Goal: Information Seeking & Learning: Find specific page/section

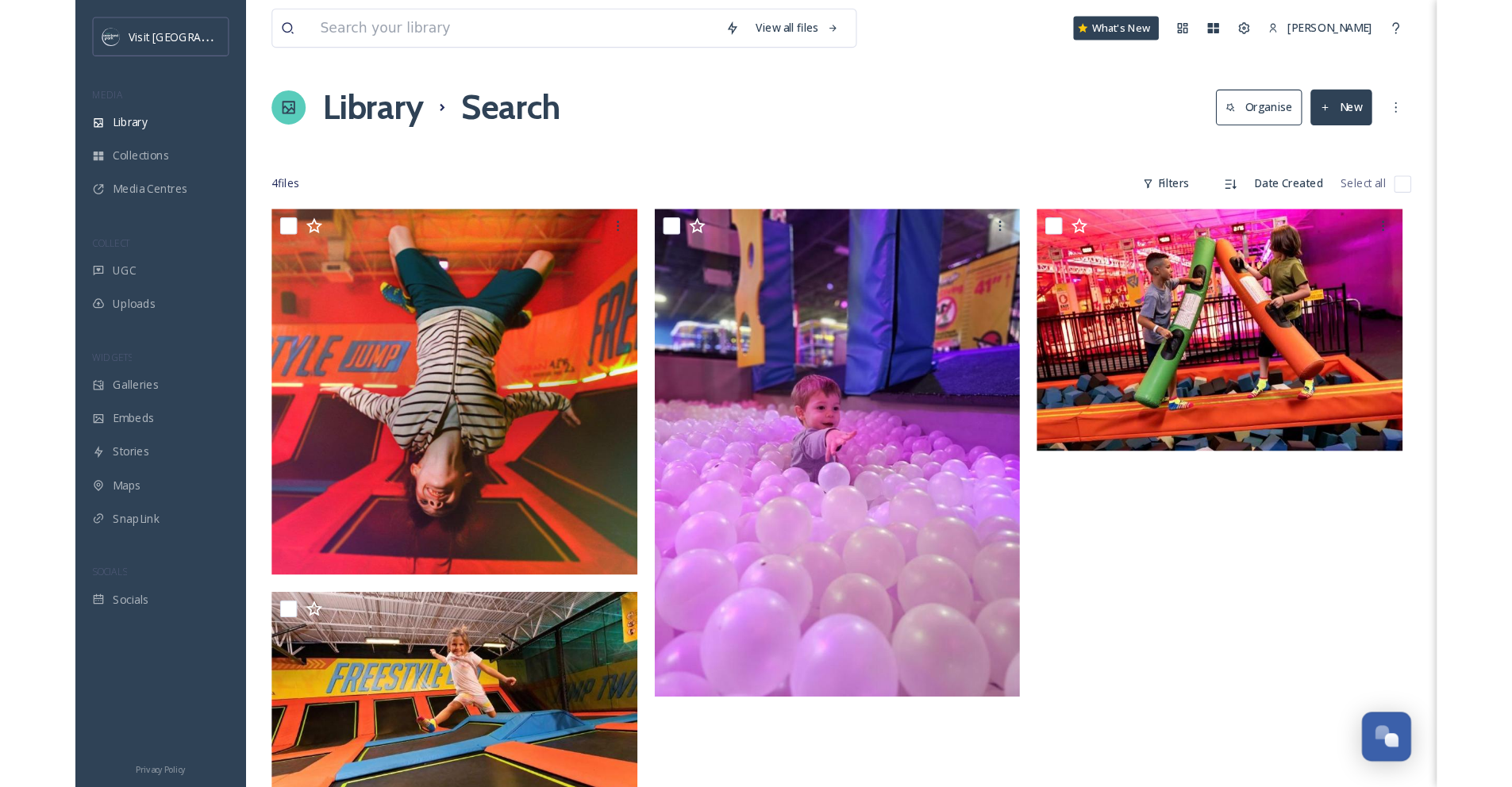
scroll to position [121, 0]
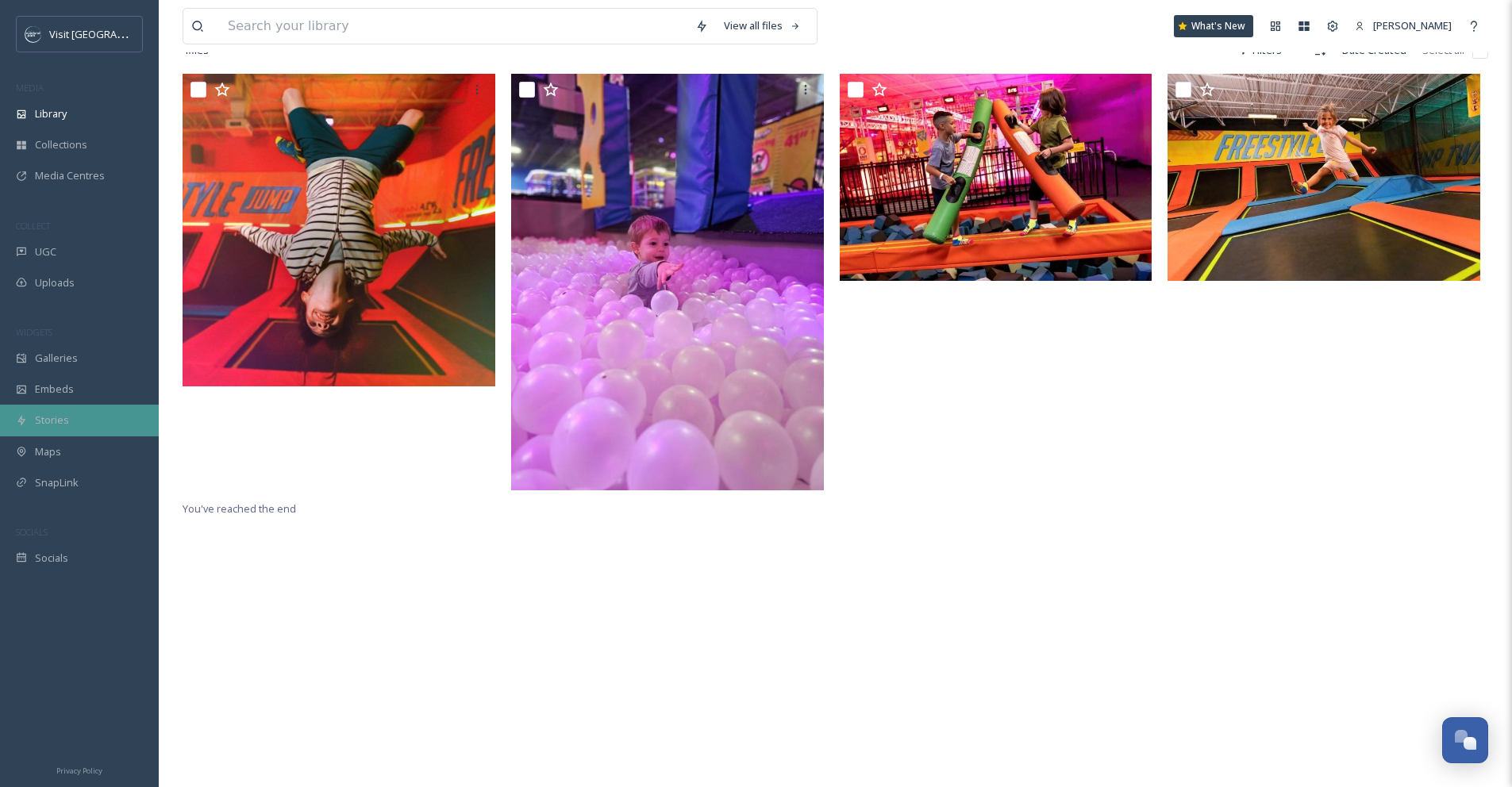
click at [79, 422] on div "Stories" at bounding box center [79, 420] width 159 height 31
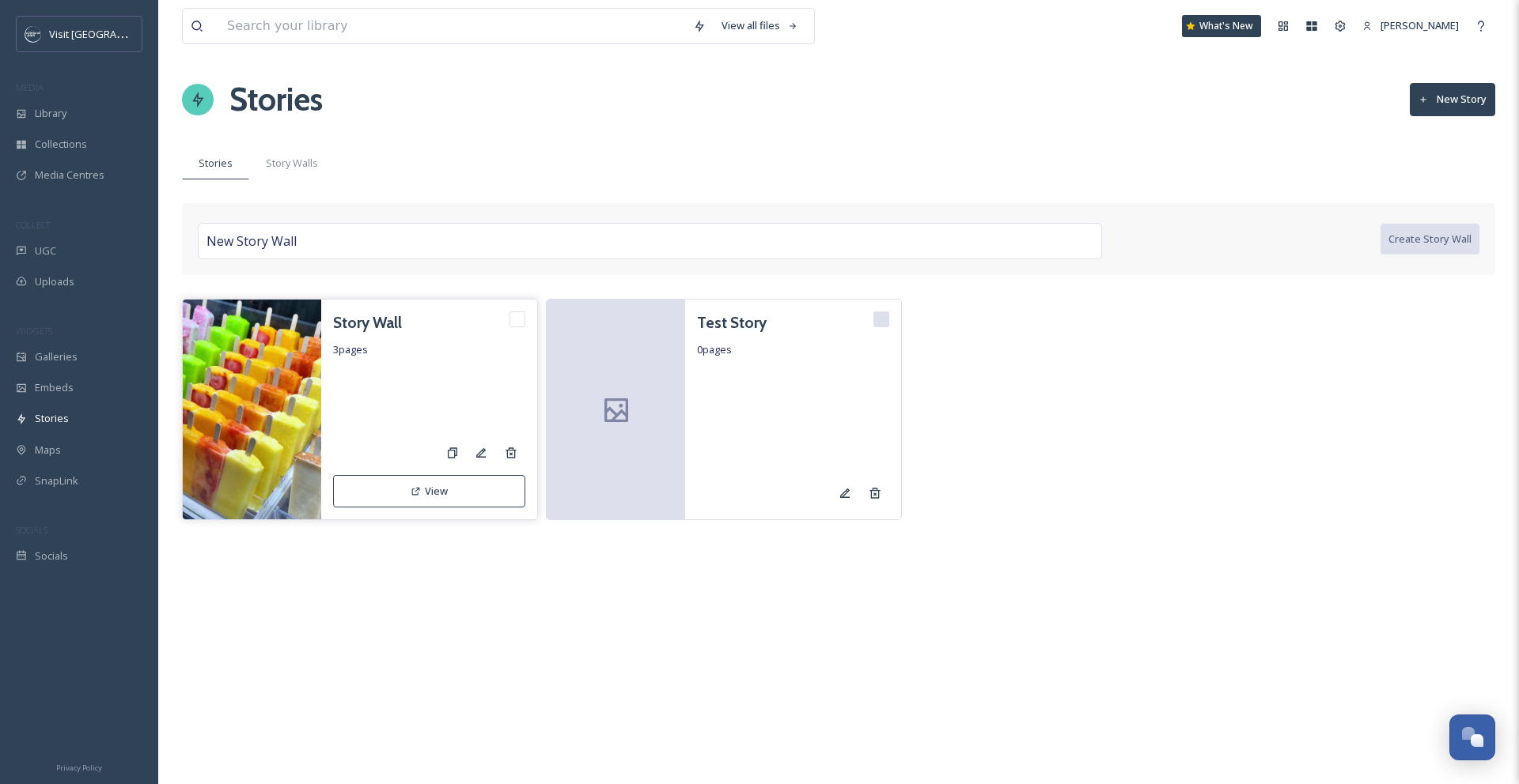
click at [394, 483] on button "View" at bounding box center [429, 491] width 192 height 33
click at [271, 158] on span "Story Walls" at bounding box center [292, 163] width 53 height 15
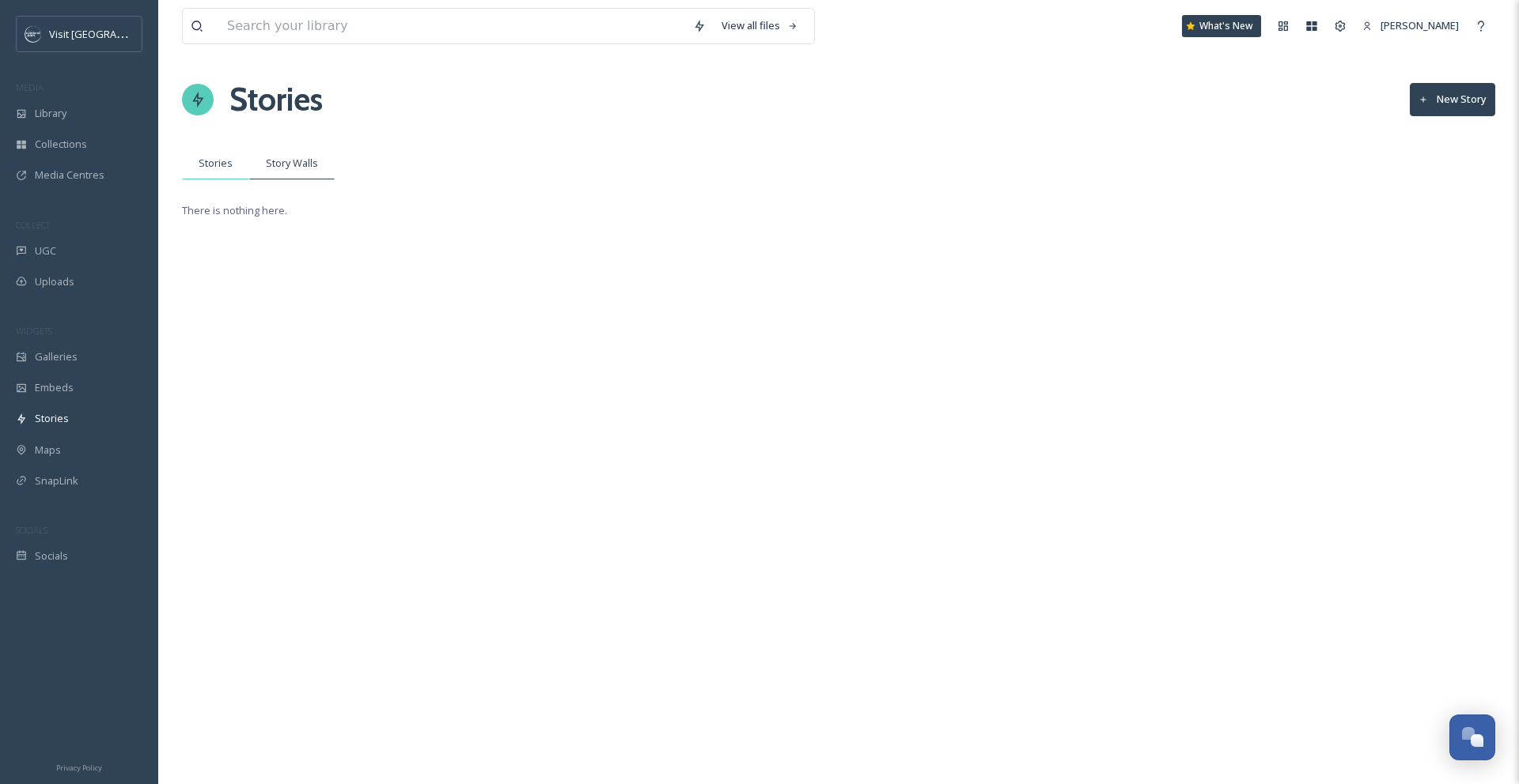
click at [221, 164] on span "Stories" at bounding box center [215, 163] width 34 height 15
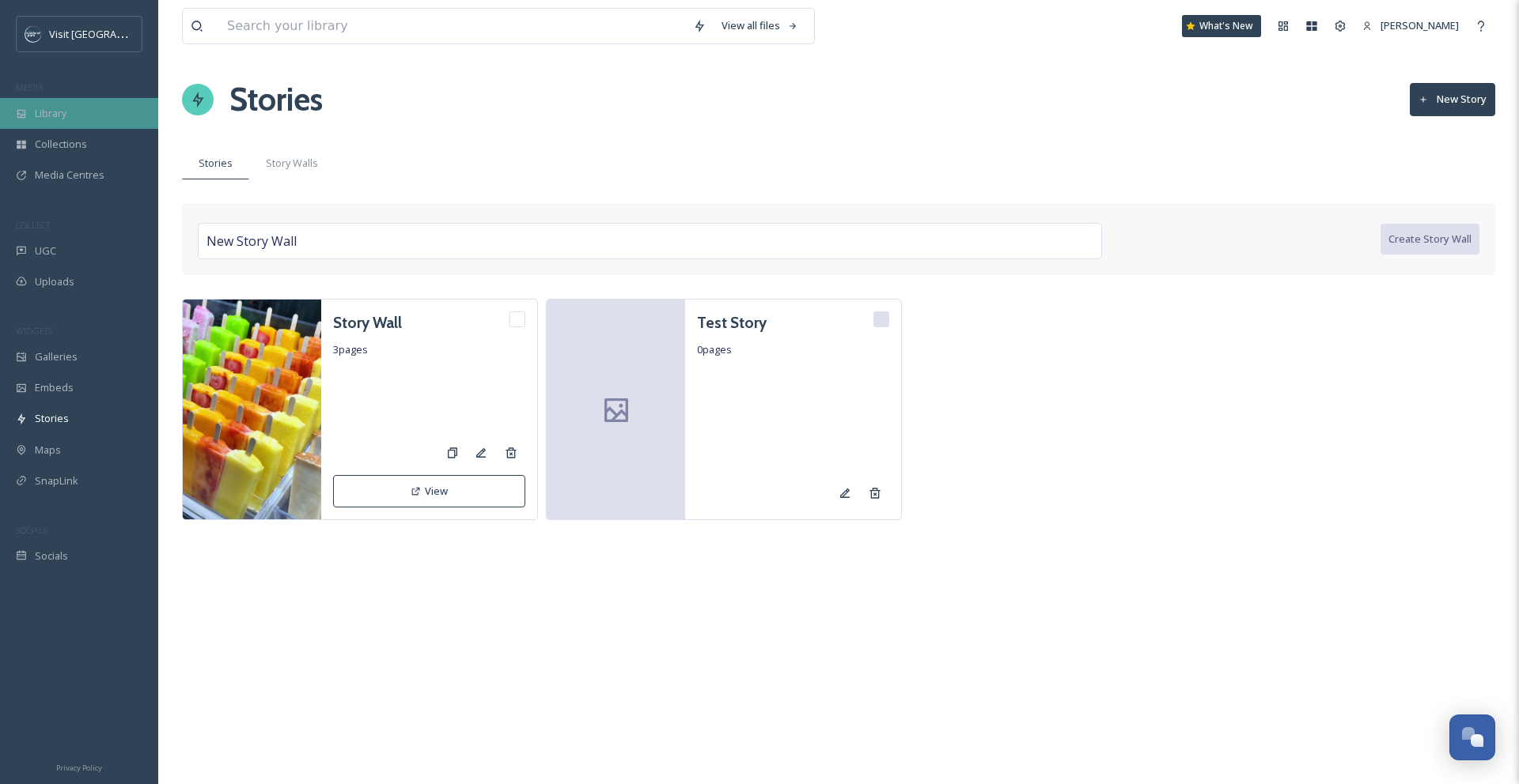
click at [29, 112] on div "Library" at bounding box center [79, 114] width 158 height 31
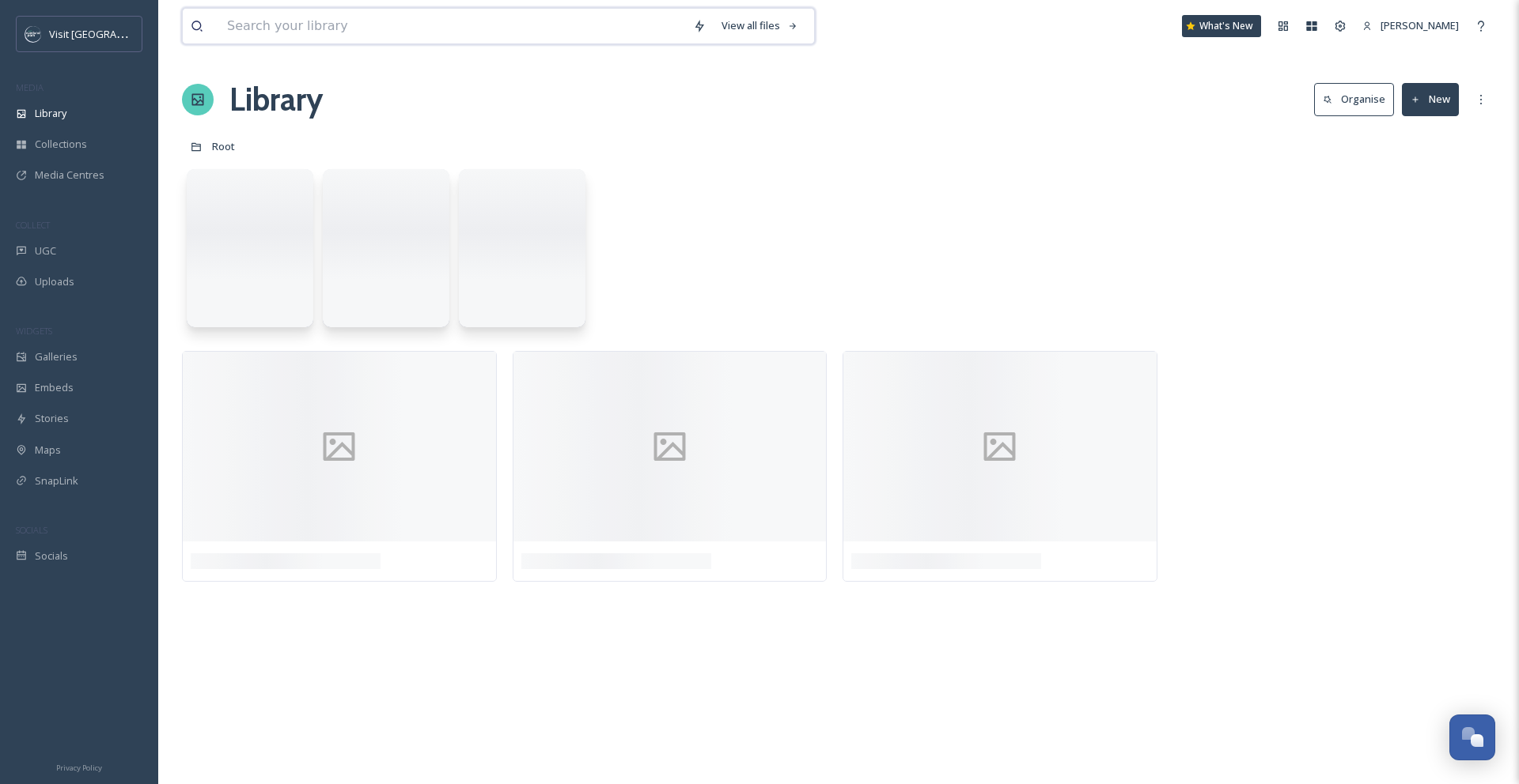
click at [337, 28] on input at bounding box center [451, 26] width 466 height 34
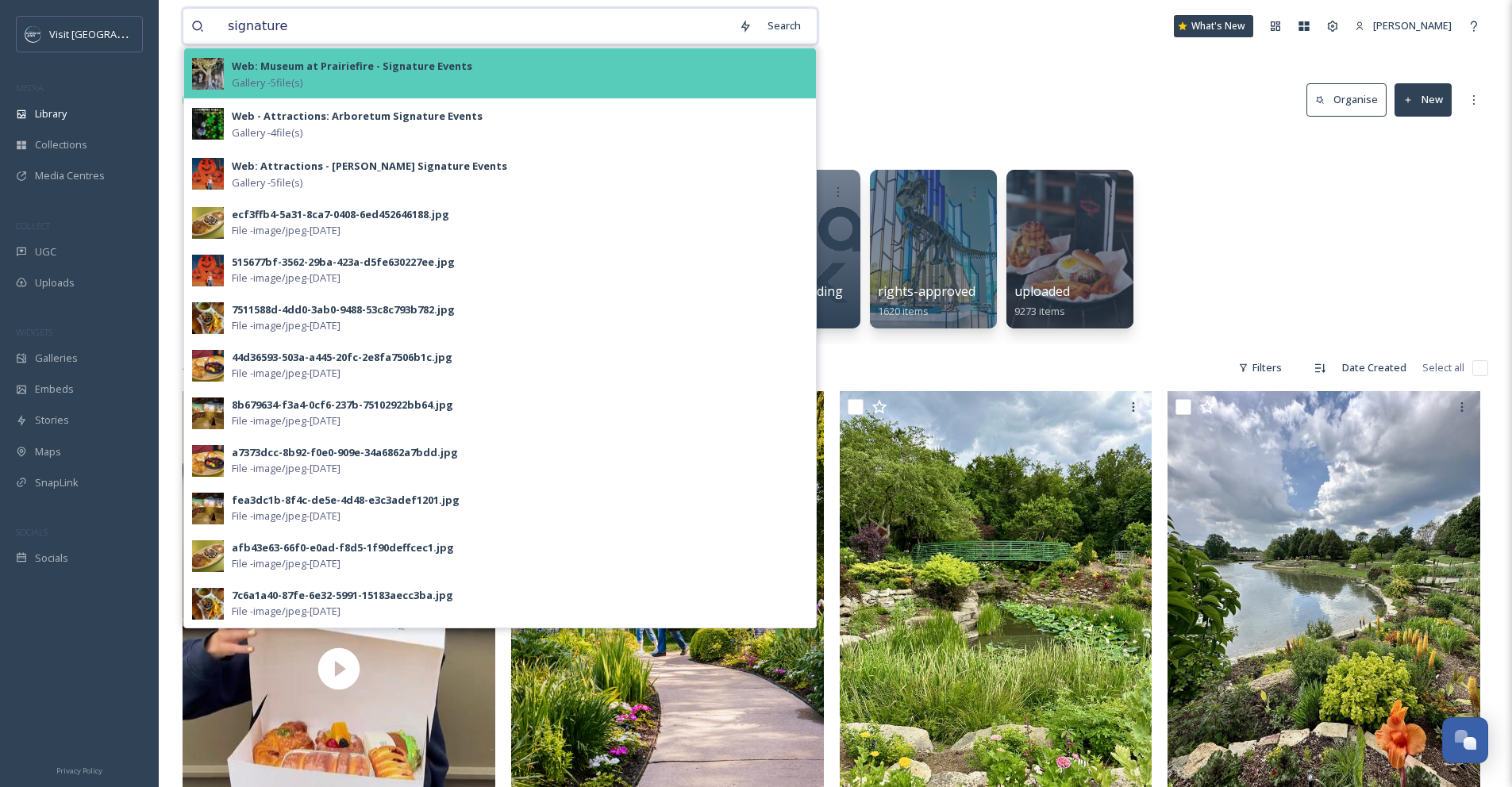
type input "signature"
click at [326, 83] on div "Web: Museum at Prairiefire - Signature Events Gallery - 5 file(s)" at bounding box center [519, 73] width 576 height 34
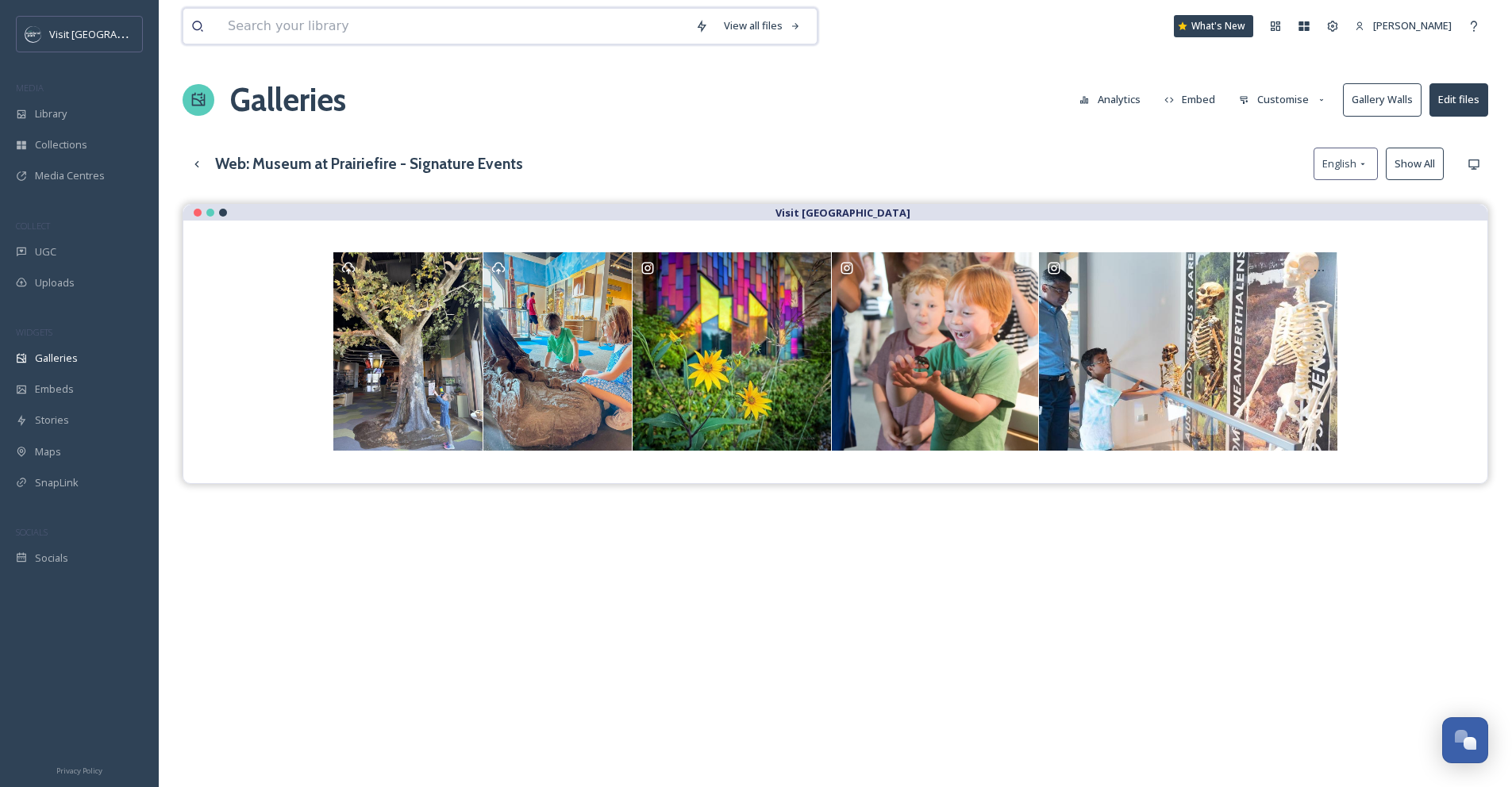
click at [395, 27] on input at bounding box center [453, 26] width 467 height 35
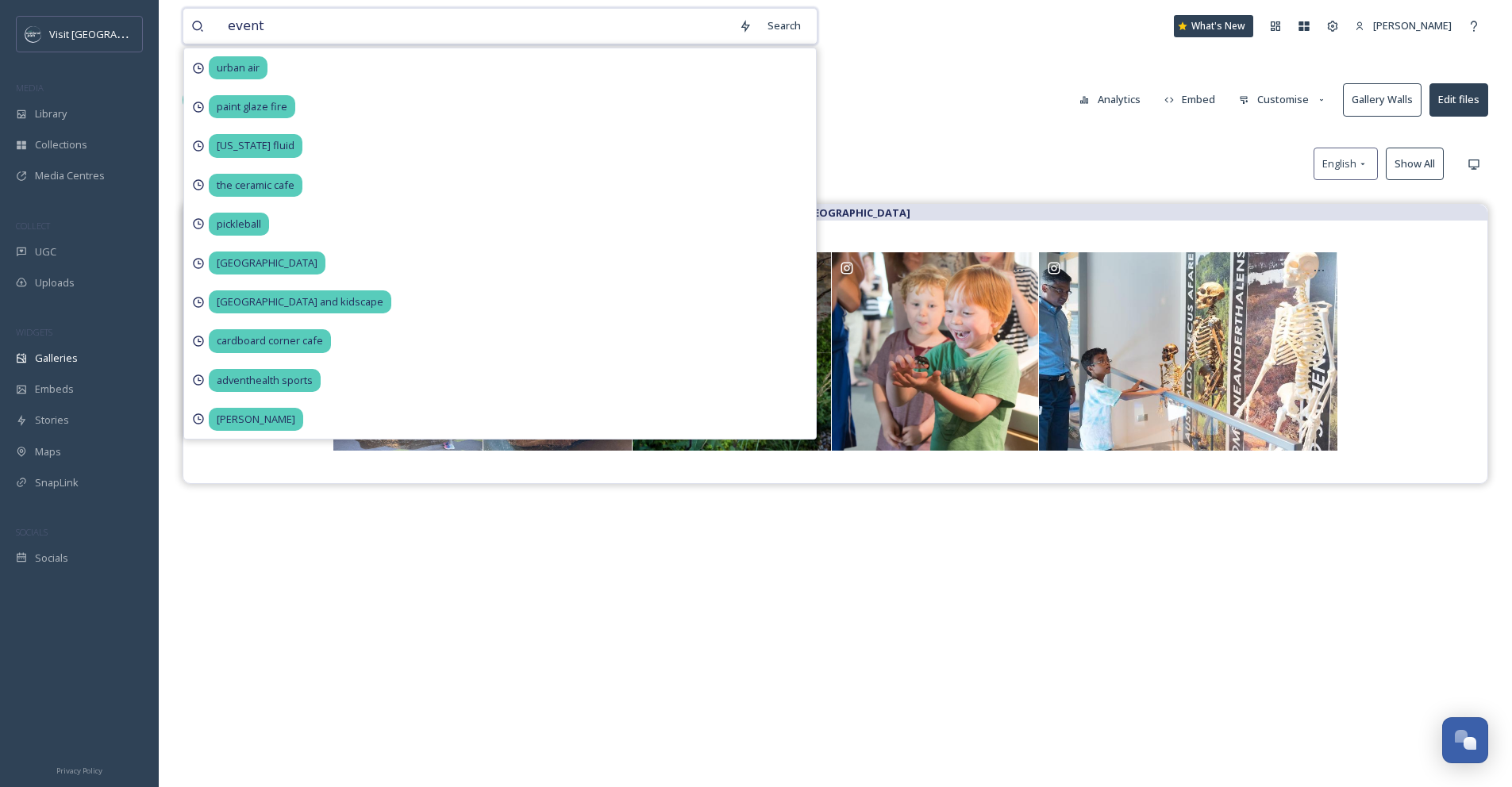
type input "events"
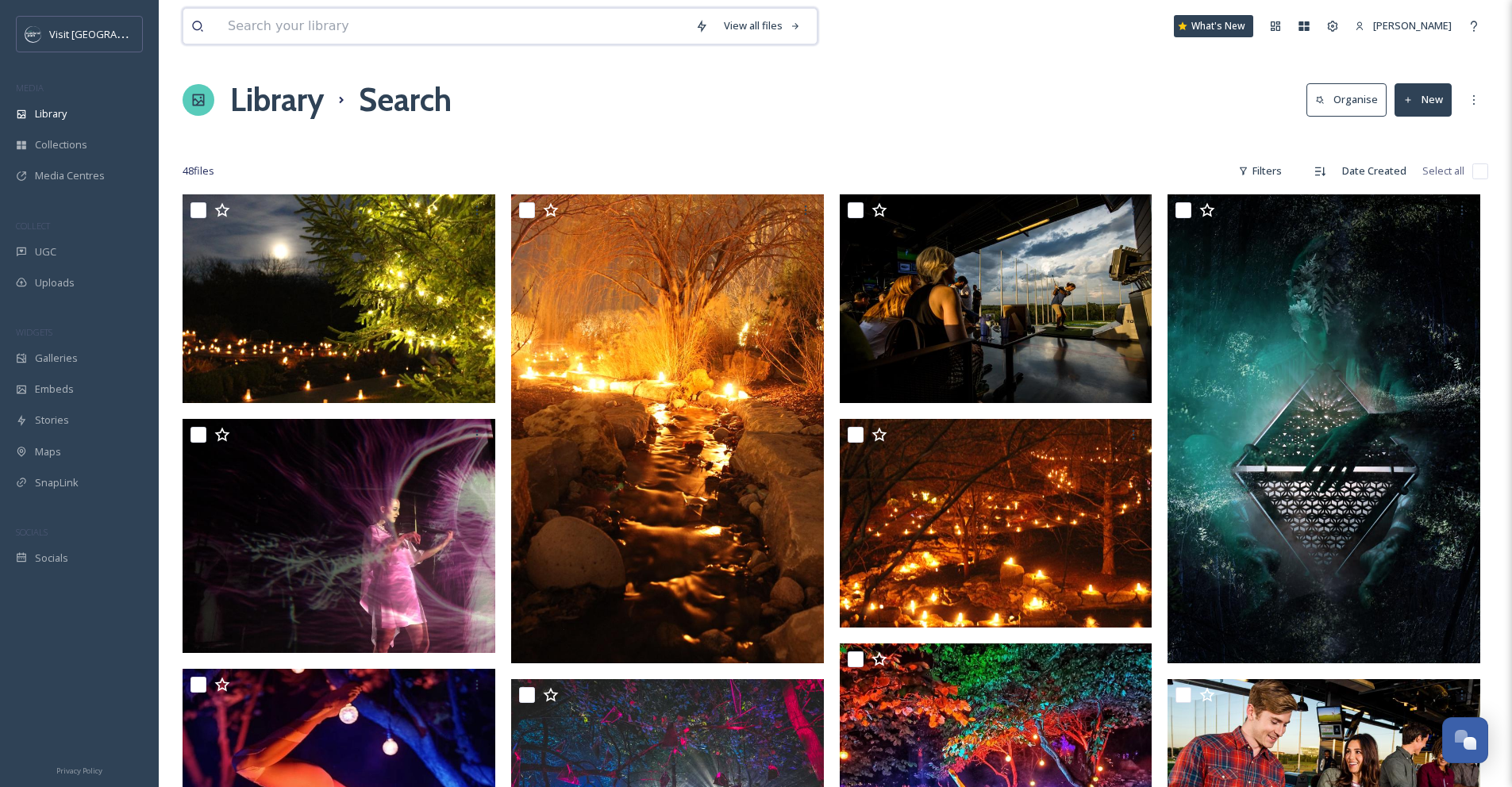
click at [324, 24] on input at bounding box center [453, 26] width 467 height 35
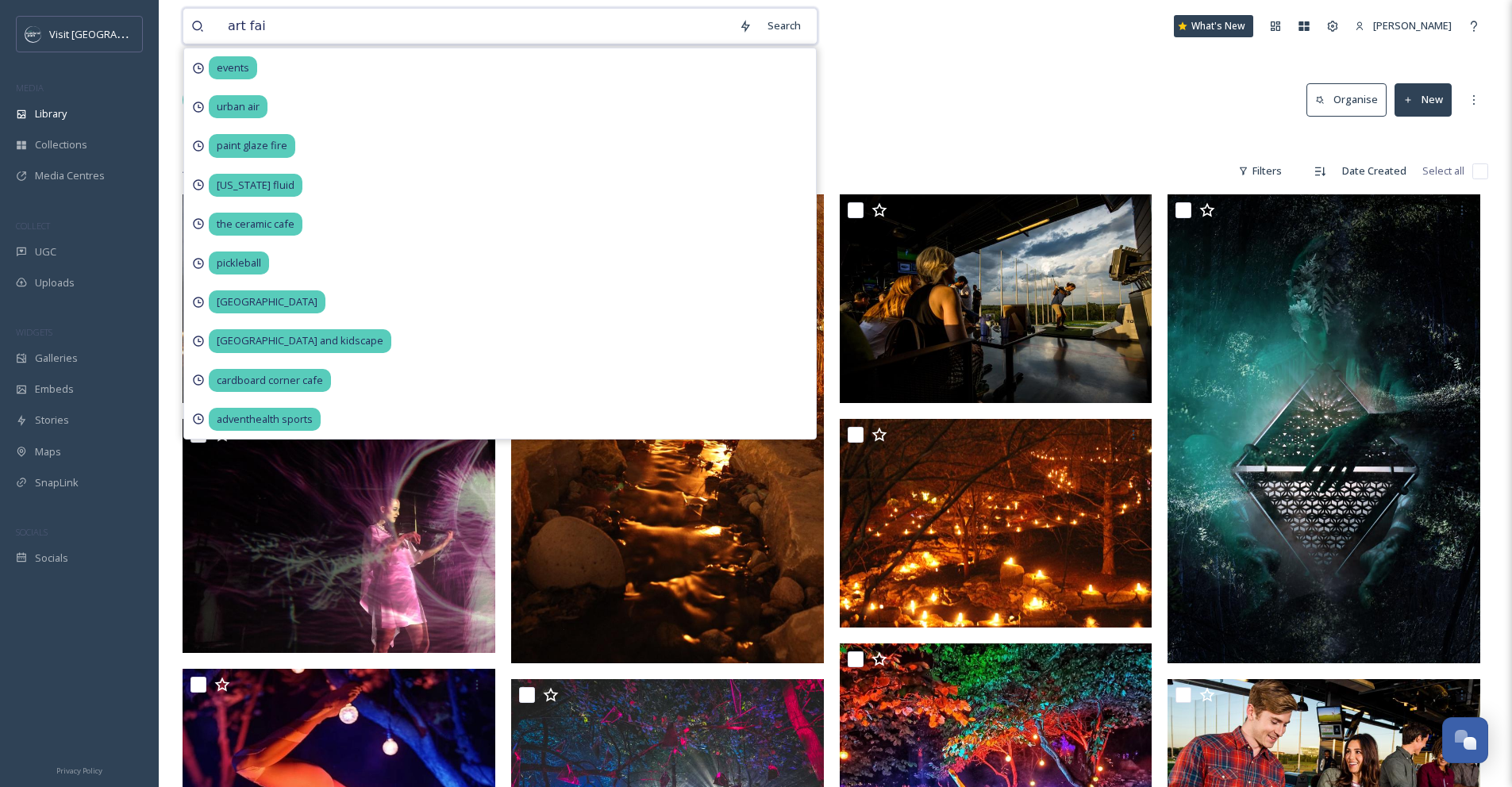
type input "art fair"
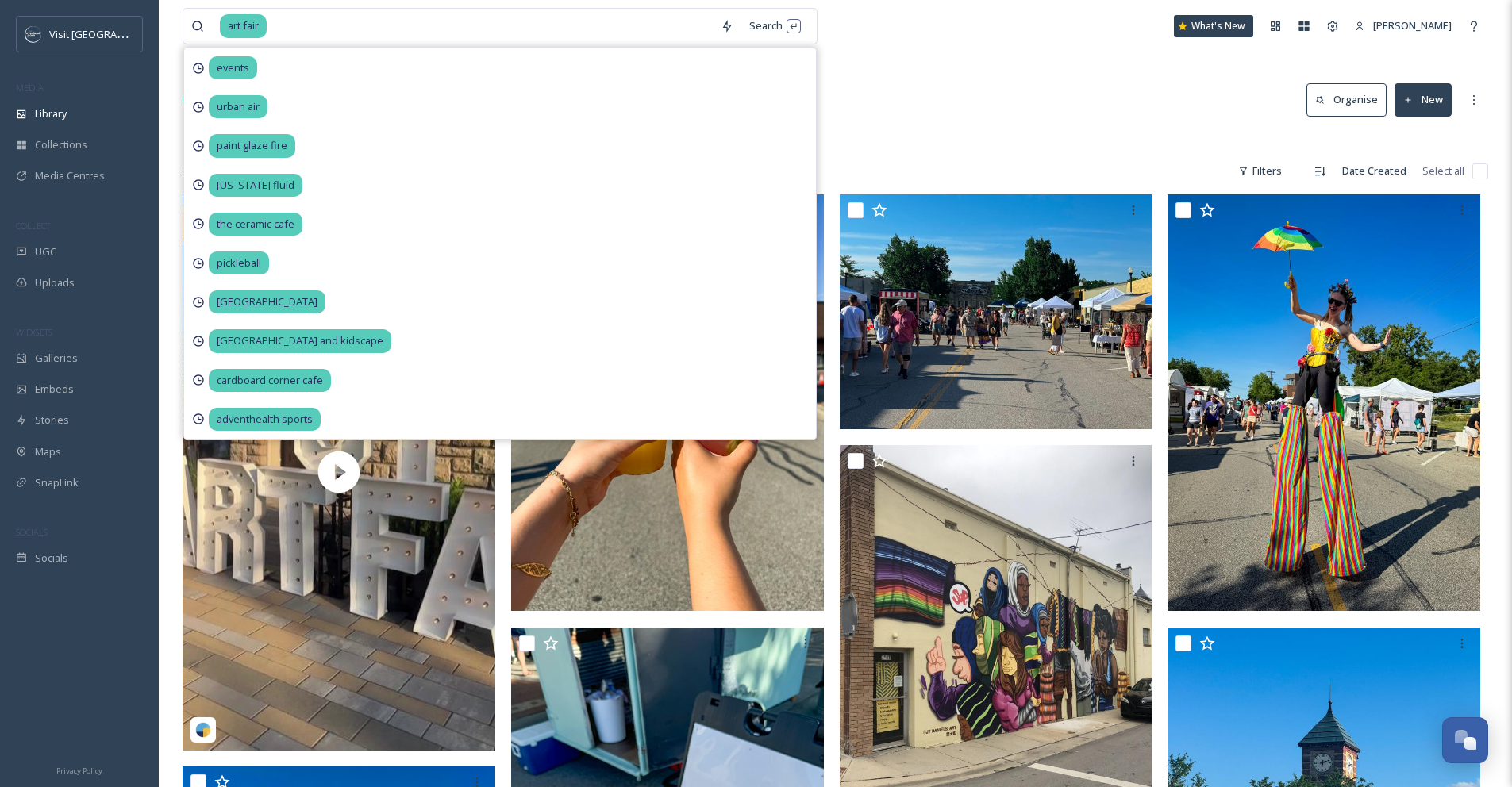
click at [1060, 122] on div "Library Search Organise New" at bounding box center [835, 99] width 1306 height 48
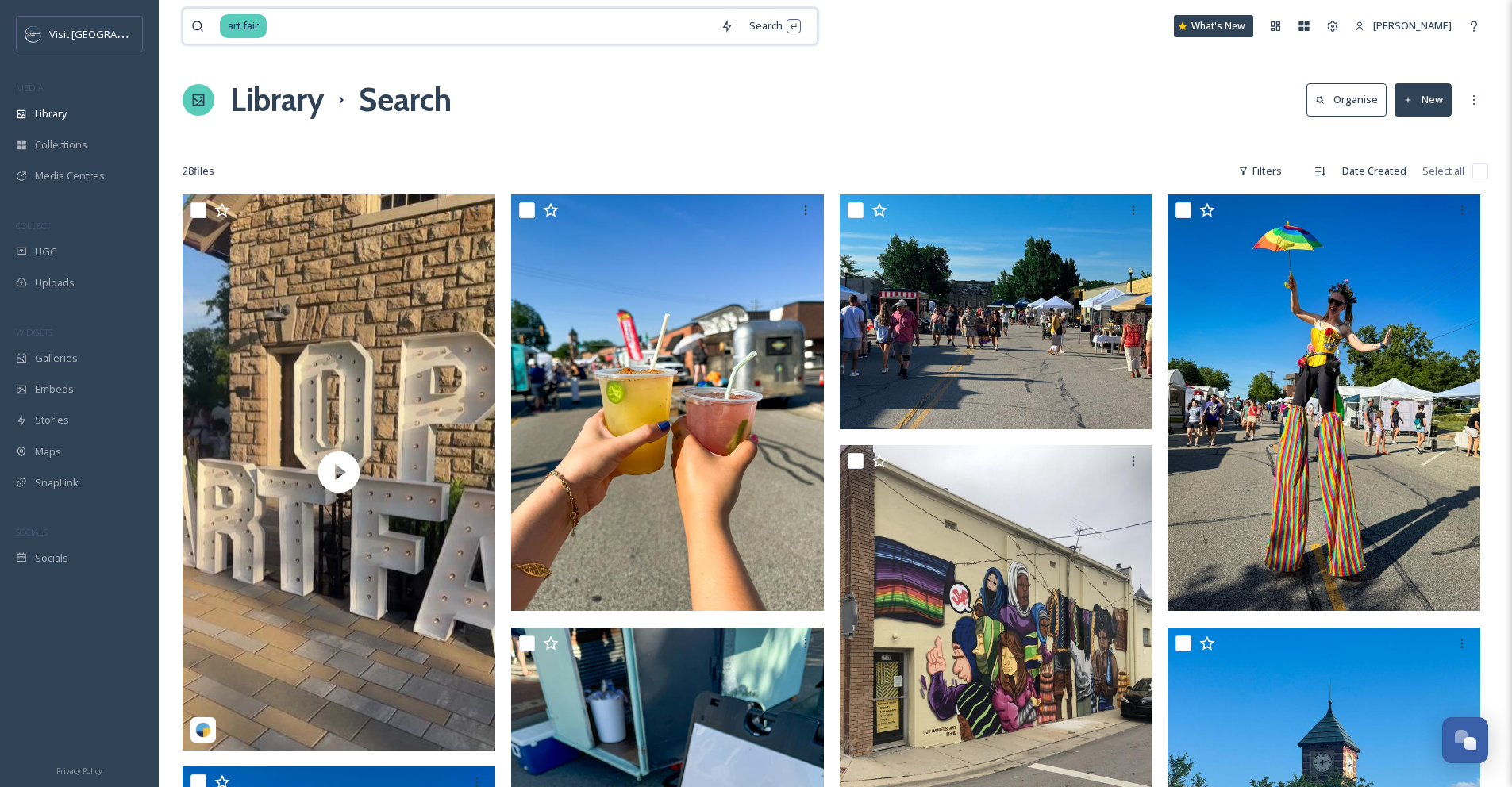
click at [339, 33] on input at bounding box center [490, 26] width 444 height 35
drag, startPoint x: 339, startPoint y: 33, endPoint x: 200, endPoint y: 31, distance: 139.0
click at [200, 31] on div "art fair" at bounding box center [451, 26] width 521 height 35
type input "a"
type input "events"
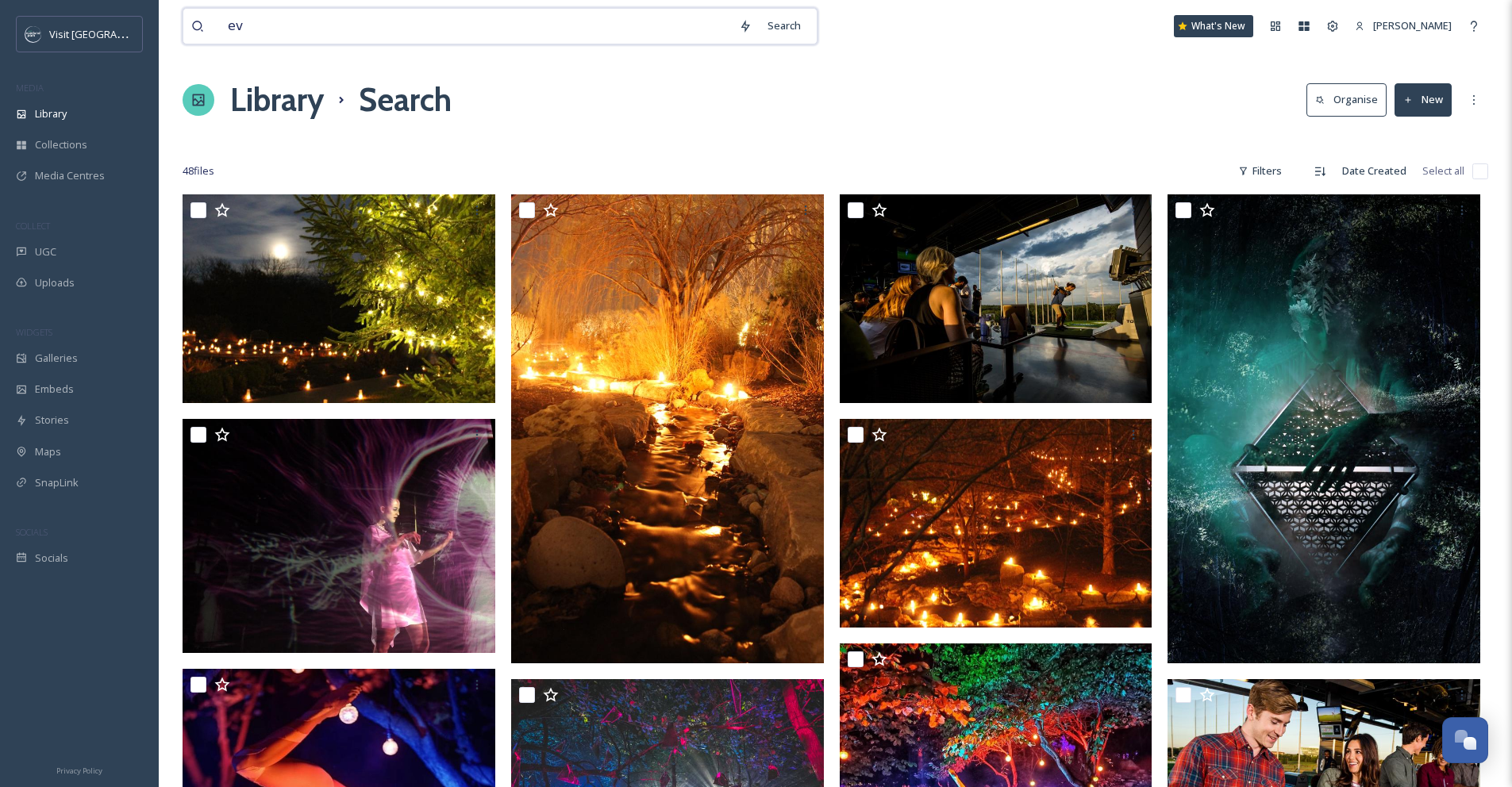
type input "e"
type input "[PERSON_NAME]"
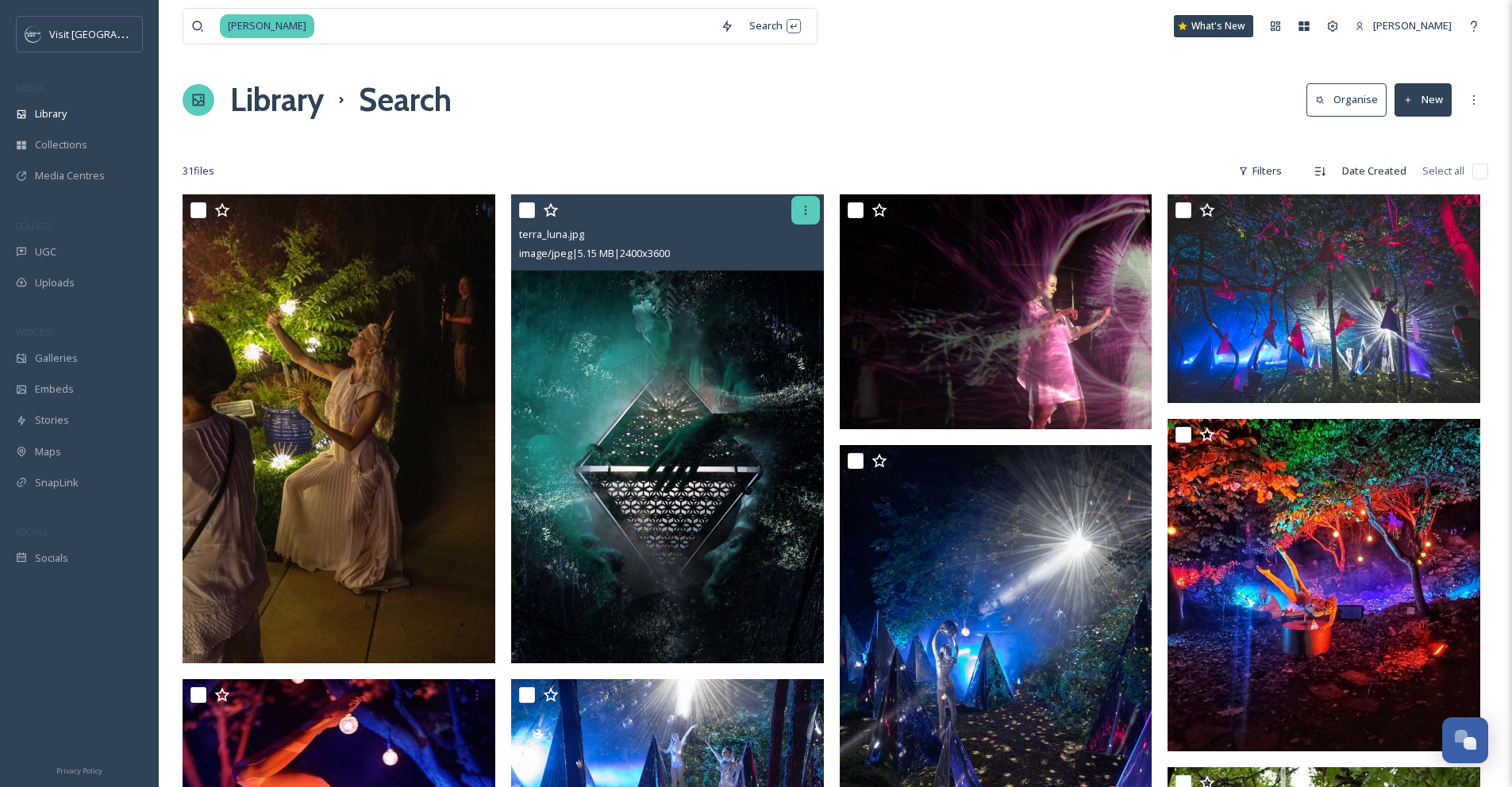
click at [809, 207] on icon at bounding box center [805, 210] width 13 height 13
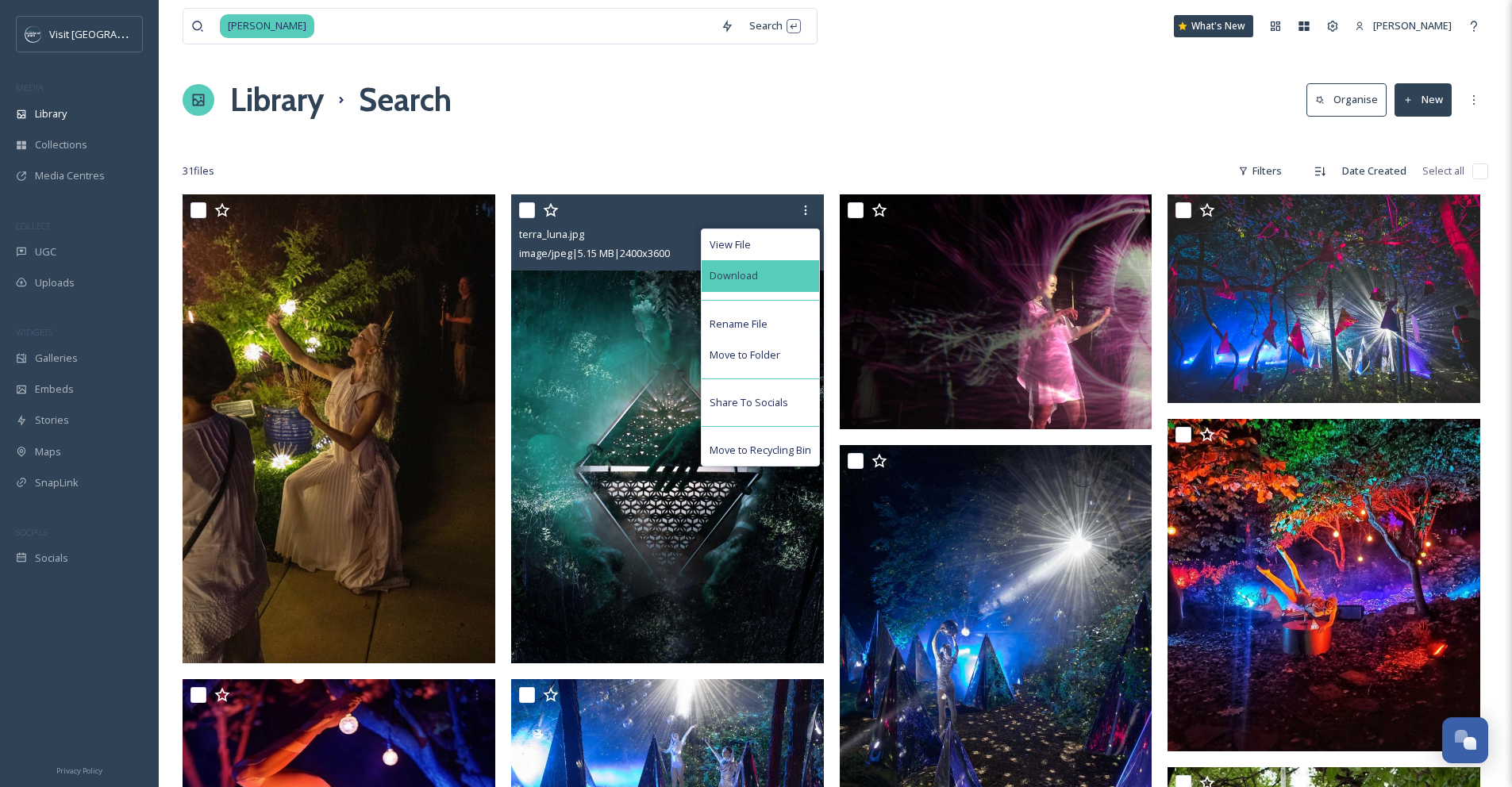
click at [782, 287] on div "Download" at bounding box center [760, 276] width 118 height 31
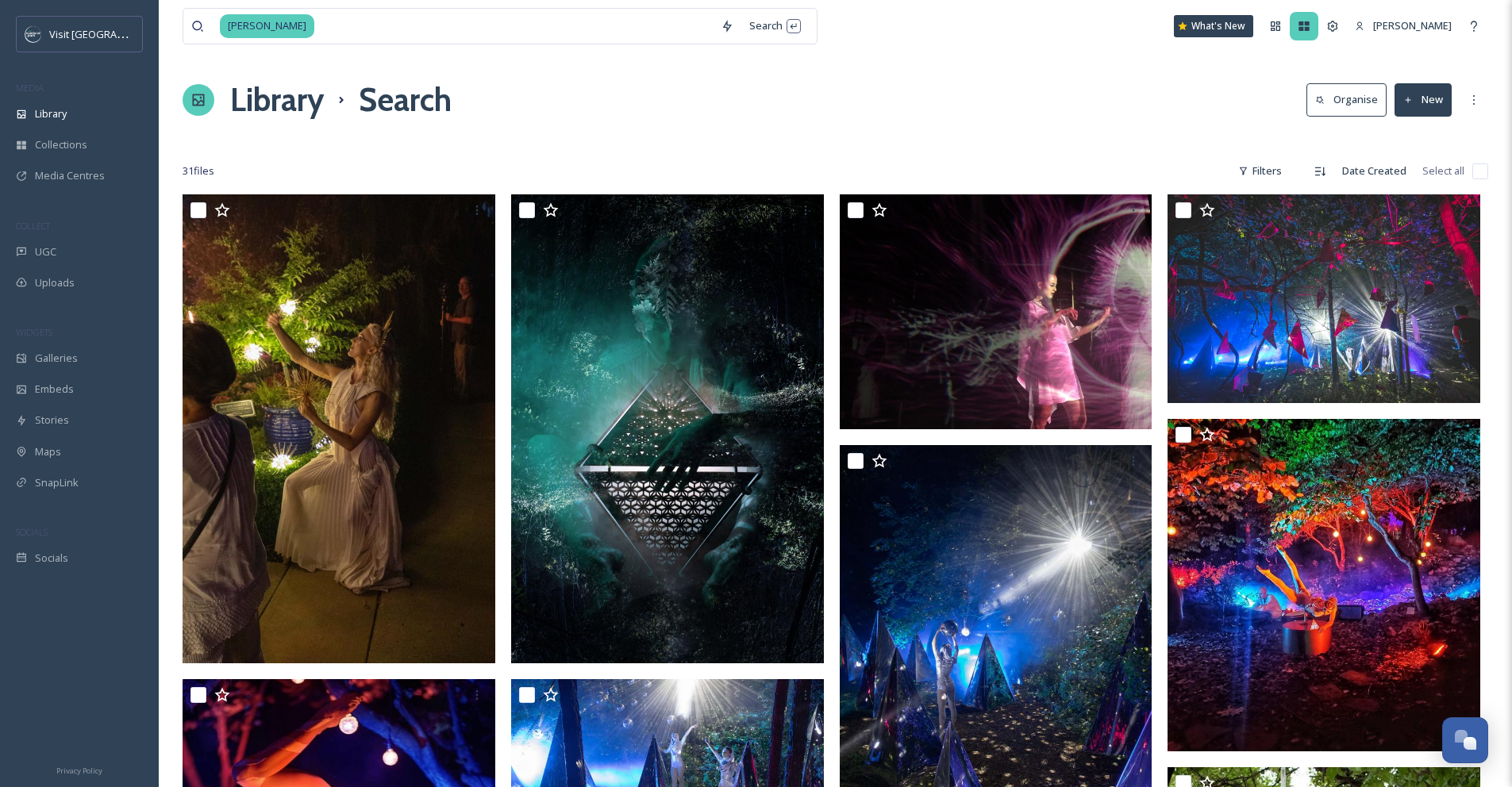
click at [1266, 16] on div at bounding box center [1304, 26] width 29 height 29
click at [427, 40] on input at bounding box center [453, 26] width 467 height 35
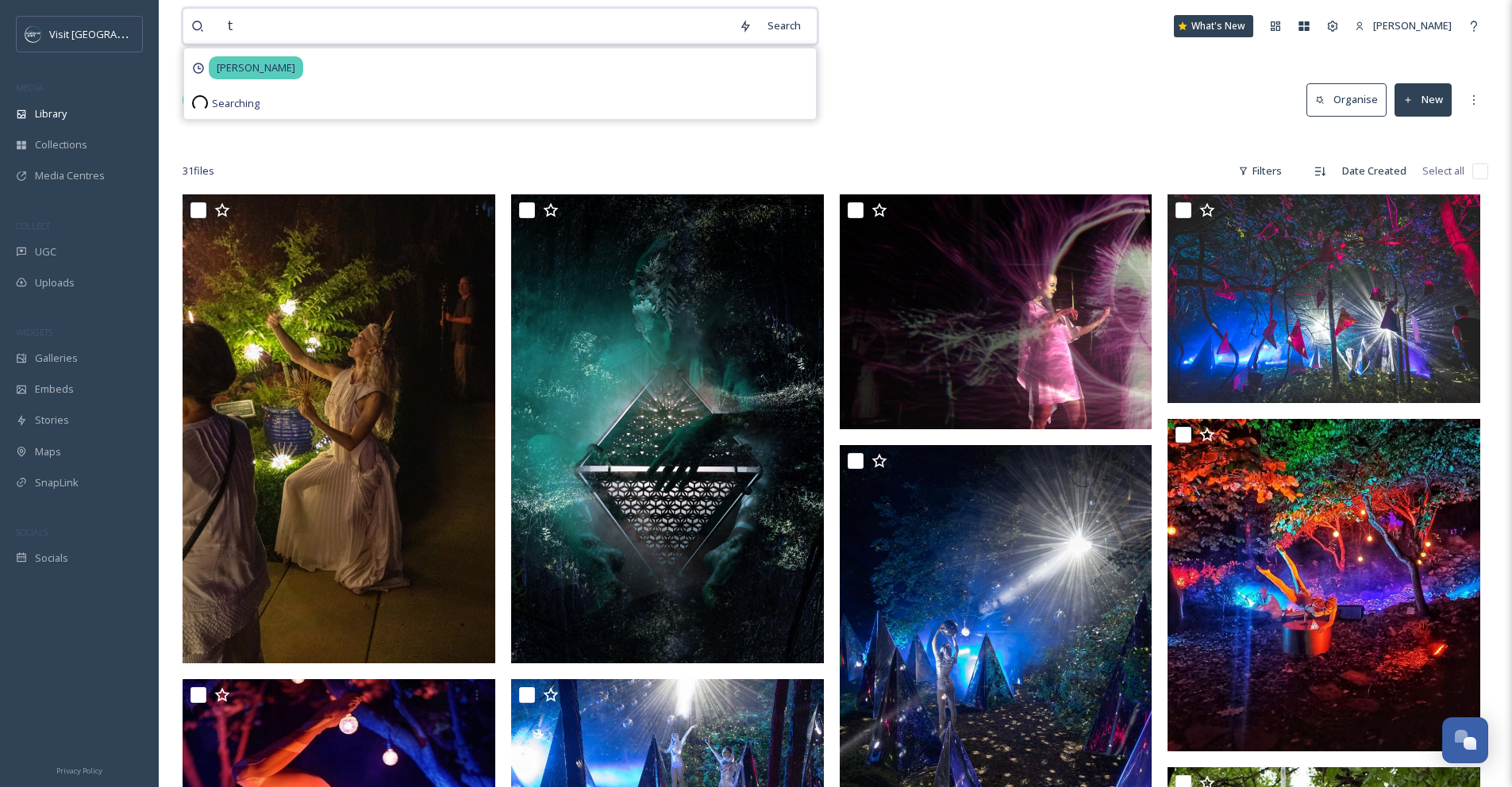
type input "t"
click at [969, 92] on div "Library Search Organise New" at bounding box center [835, 99] width 1306 height 48
click at [322, 29] on input "t" at bounding box center [475, 26] width 511 height 35
type input "downtown event"
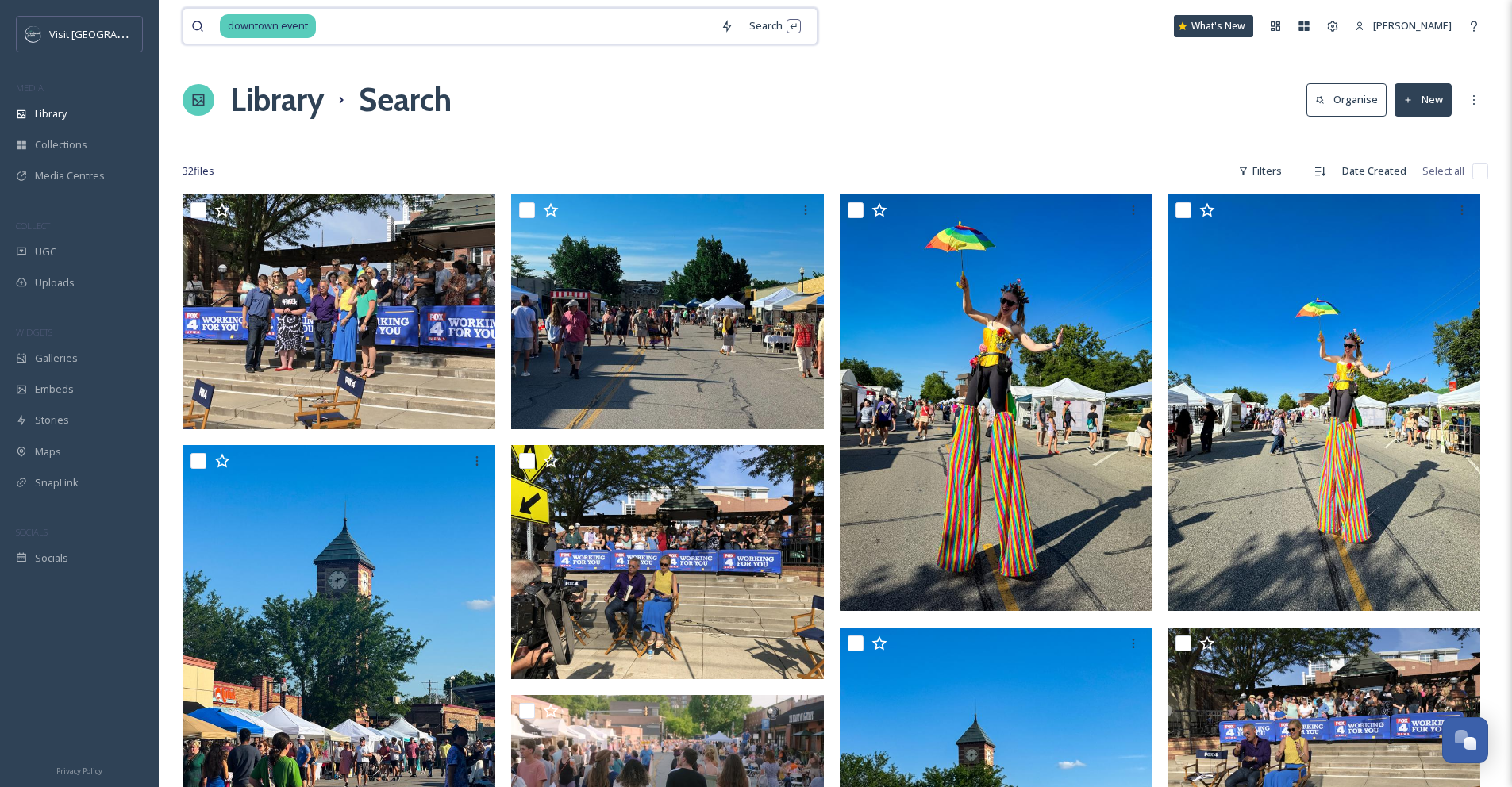
drag, startPoint x: 385, startPoint y: 33, endPoint x: 372, endPoint y: 23, distance: 16.4
click at [385, 33] on input at bounding box center [514, 26] width 395 height 35
drag, startPoint x: 336, startPoint y: 23, endPoint x: 211, endPoint y: 16, distance: 125.2
click at [203, 11] on div "downtown event" at bounding box center [451, 26] width 521 height 35
type input "d"
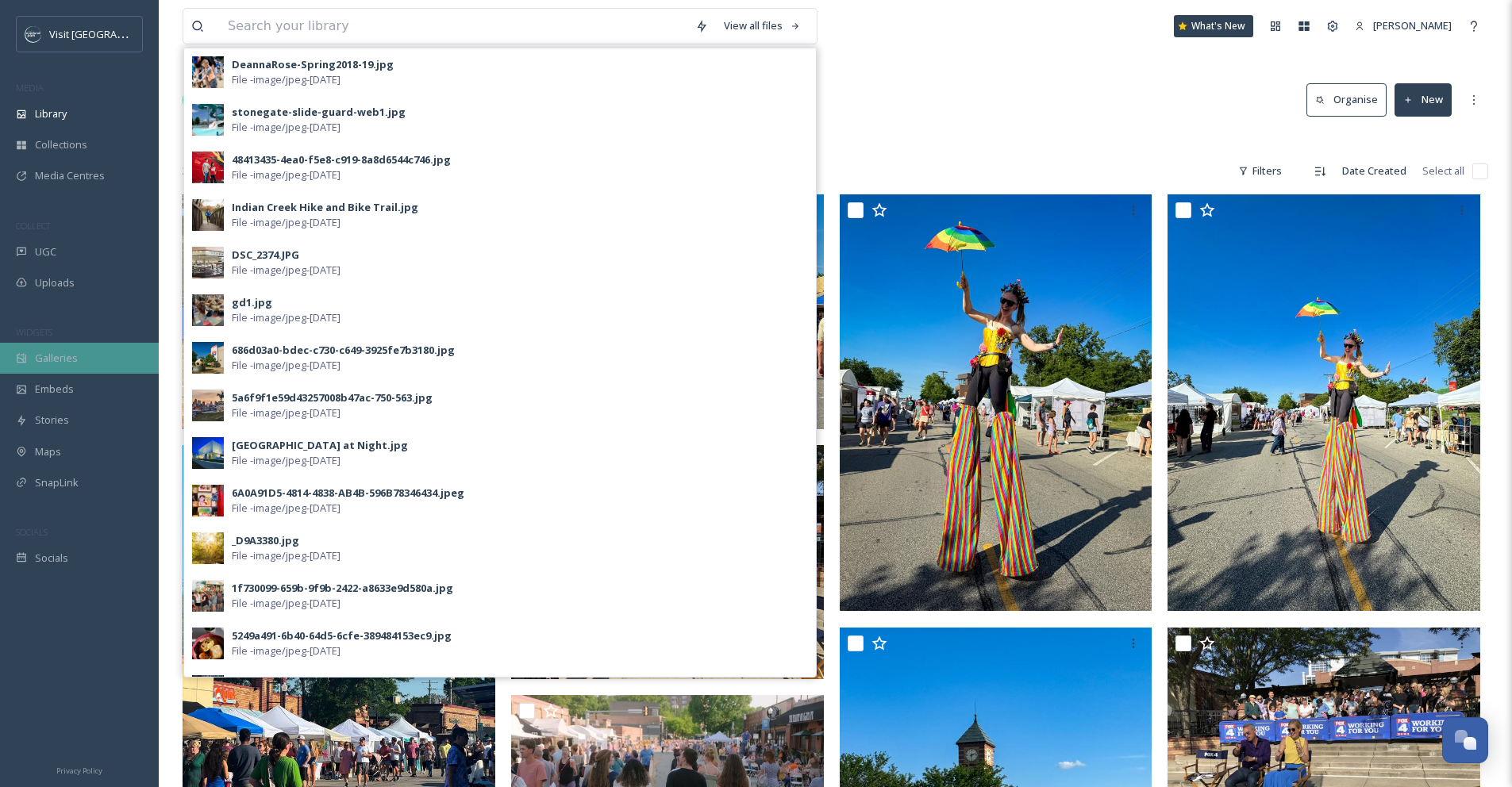
click at [40, 362] on span "Galleries" at bounding box center [56, 358] width 43 height 15
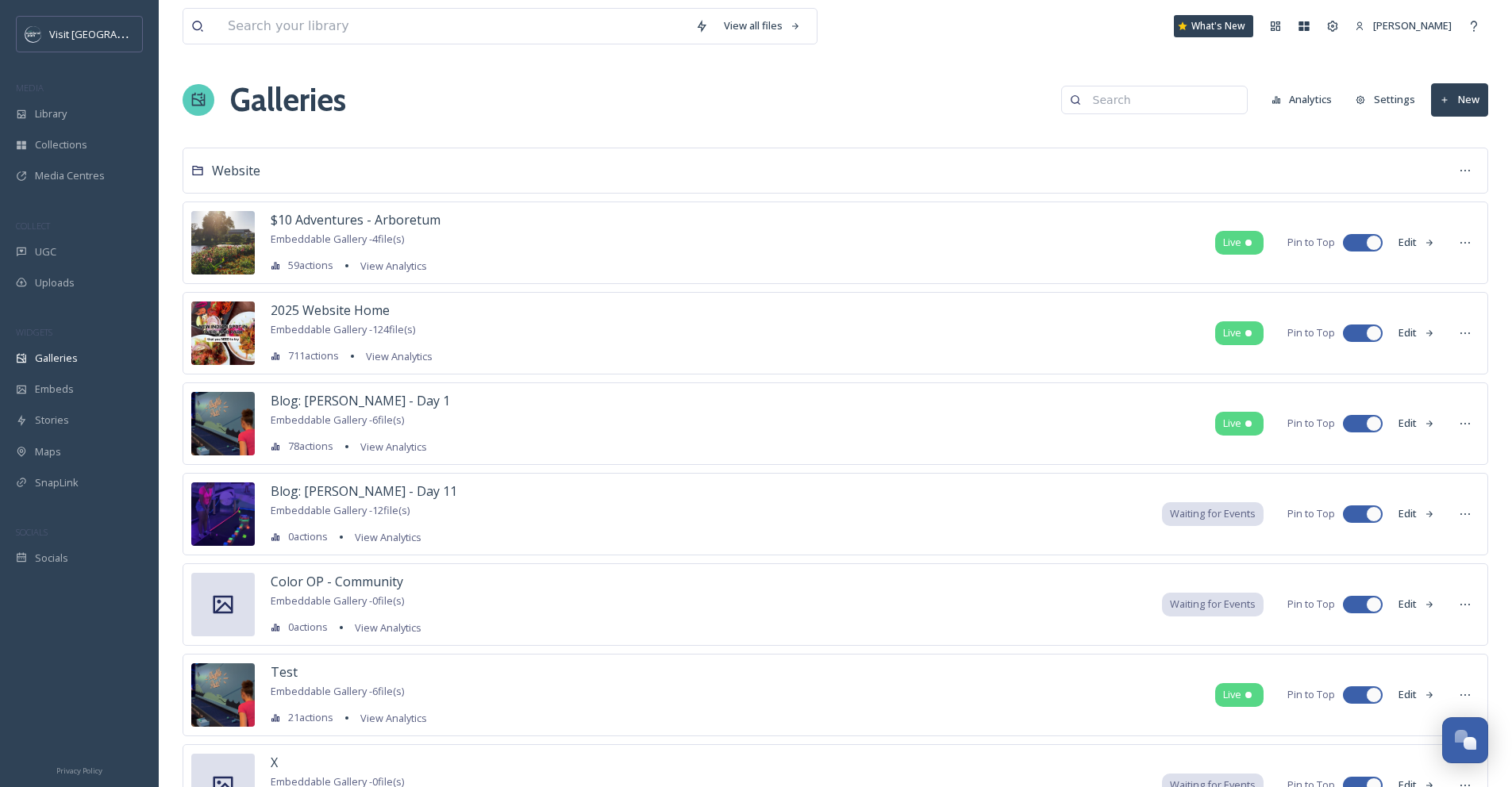
click at [1204, 101] on input at bounding box center [1162, 99] width 154 height 32
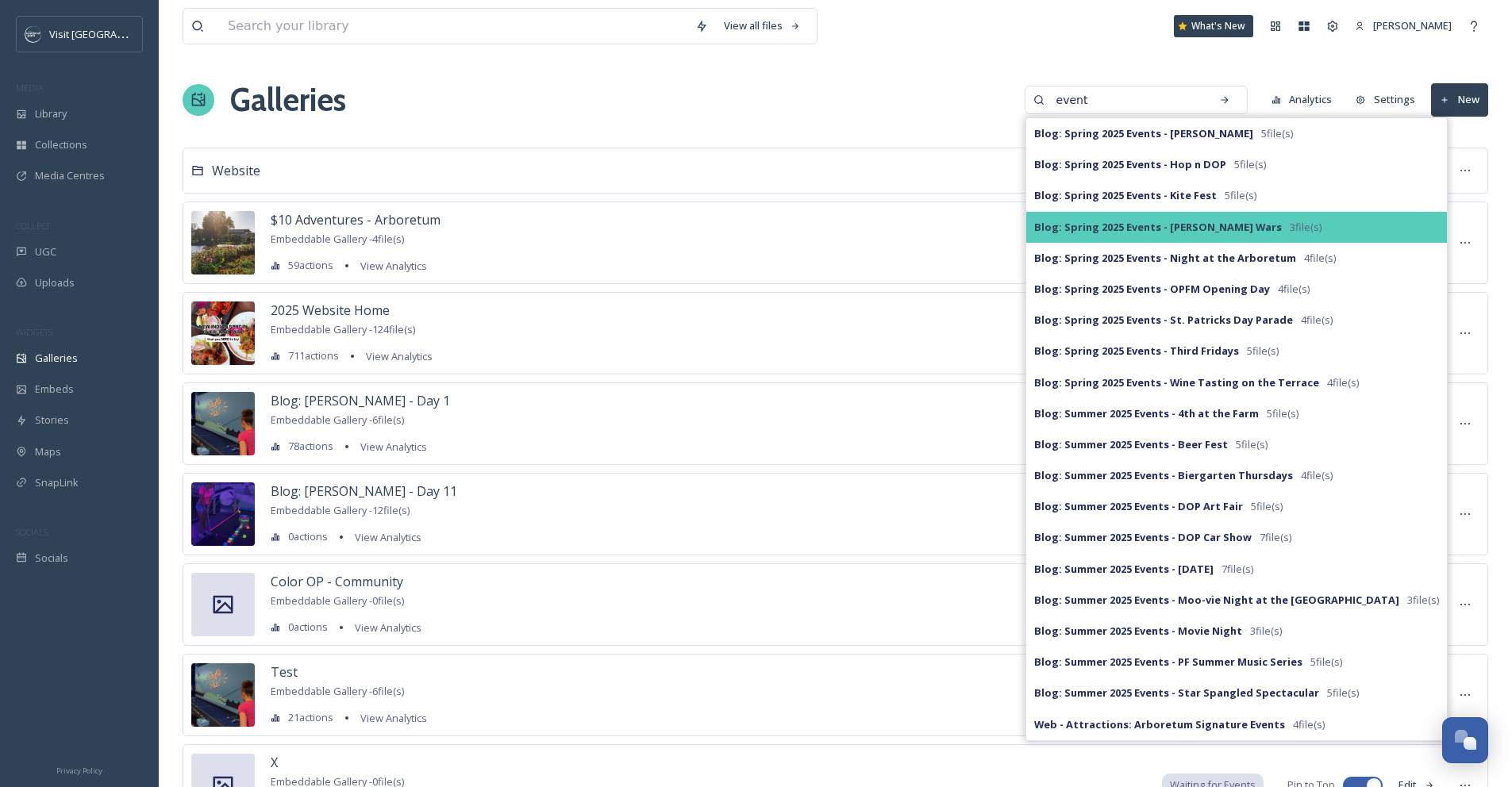
type input "event"
click at [1166, 229] on strong "Blog: Spring 2025 Events - [PERSON_NAME] Wars" at bounding box center [1158, 226] width 248 height 15
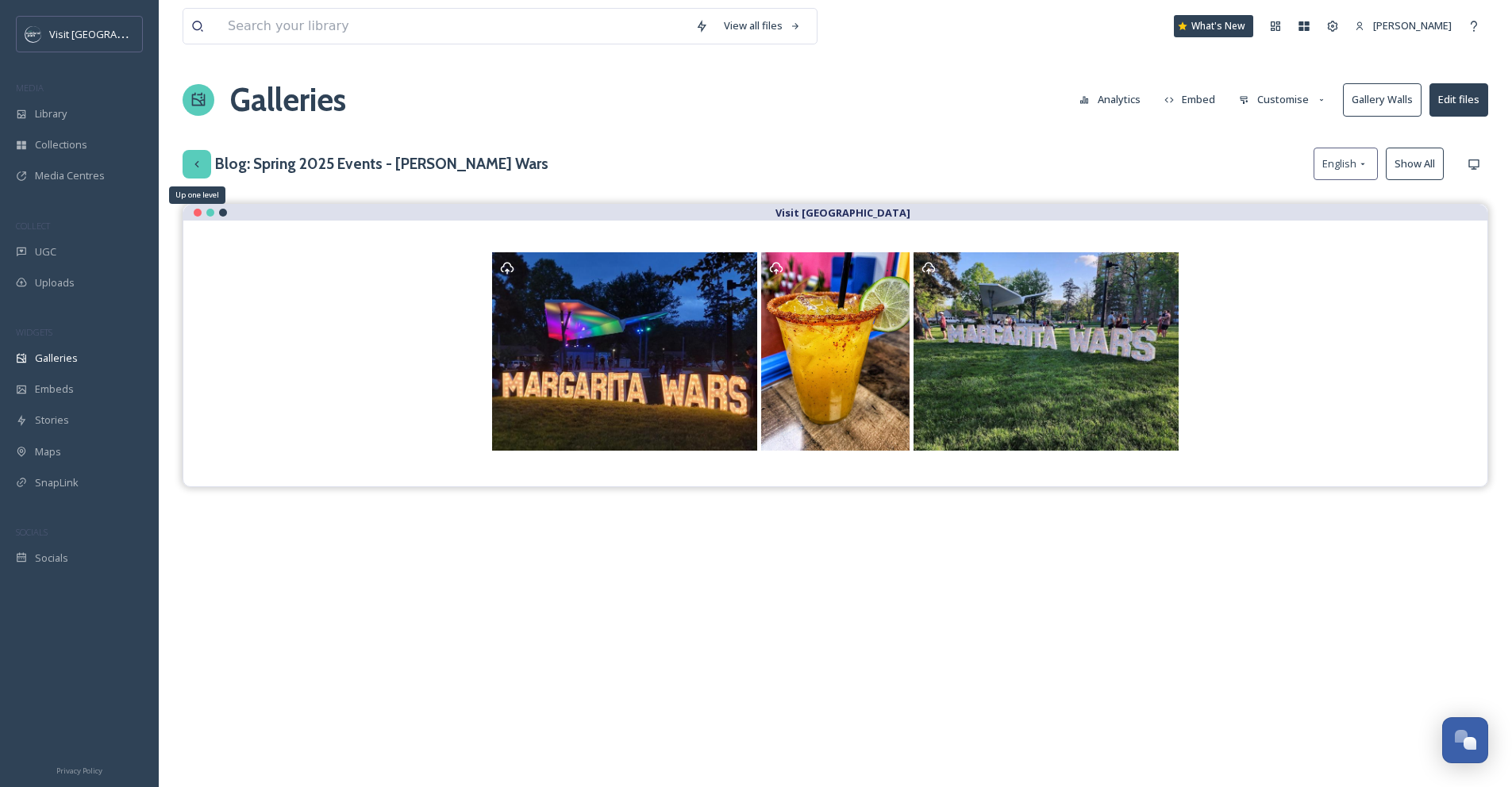
click at [200, 162] on icon at bounding box center [196, 164] width 13 height 13
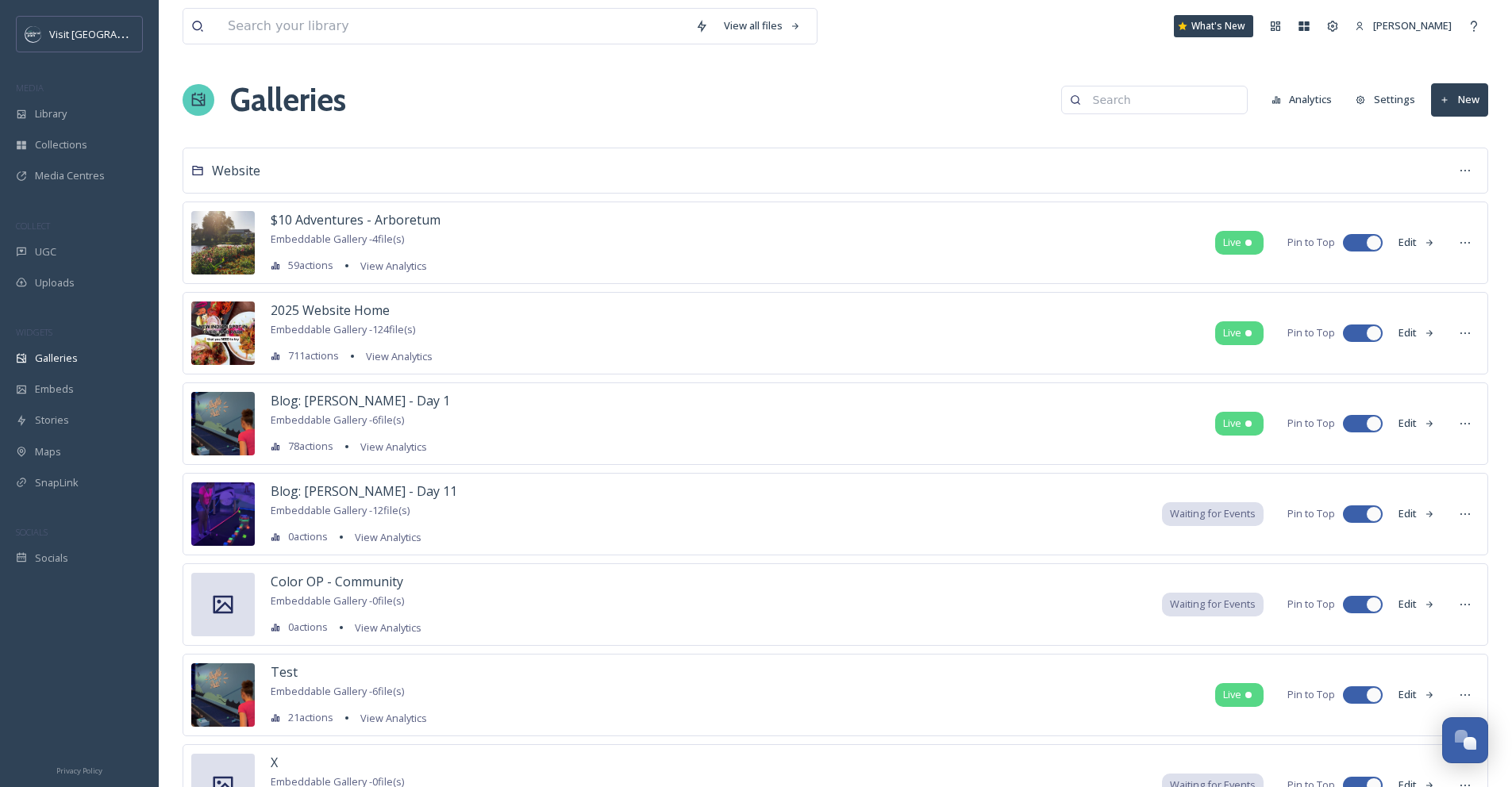
click at [1177, 98] on input at bounding box center [1162, 99] width 154 height 32
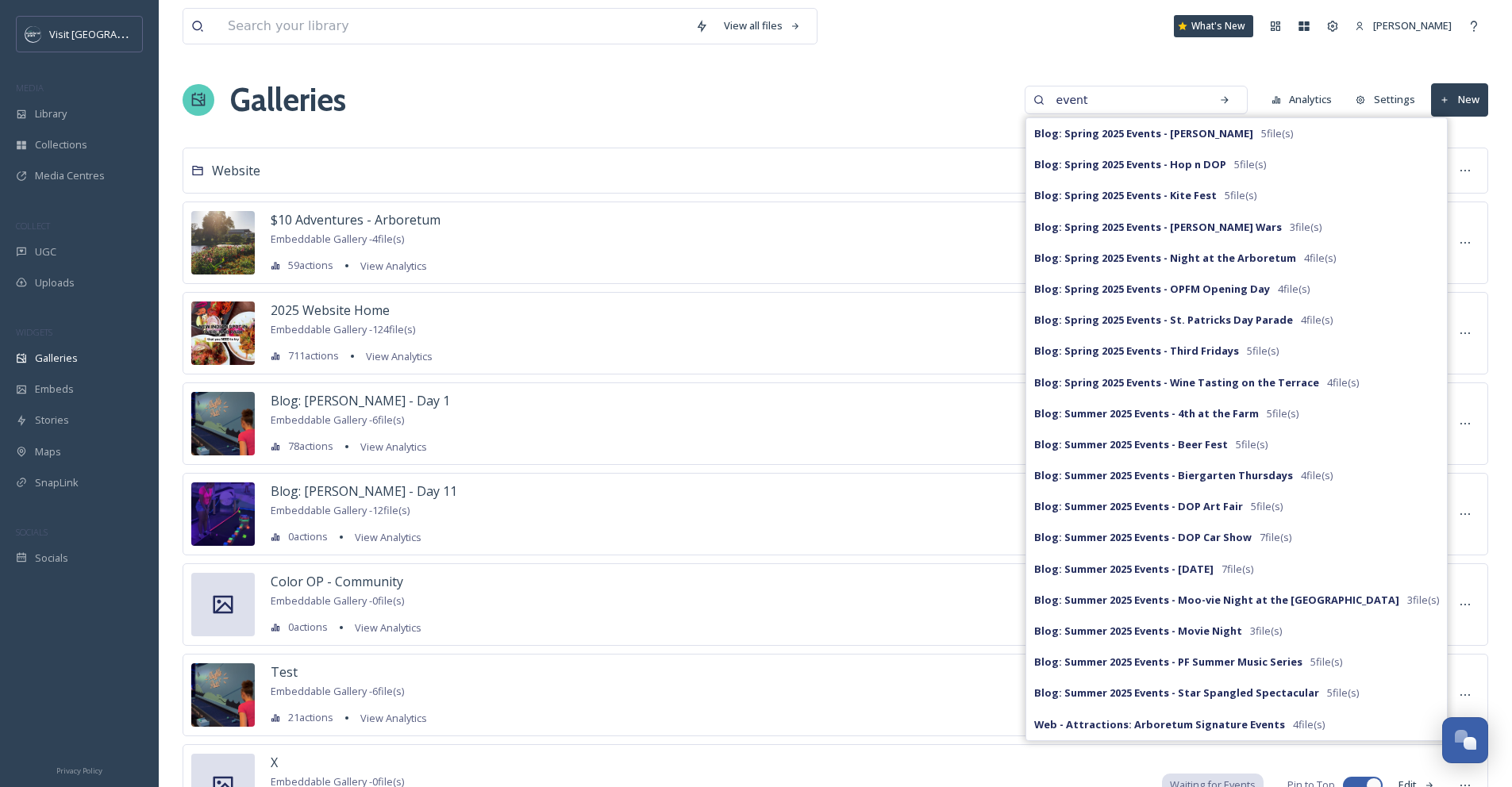
type input "event"
click at [563, 30] on input at bounding box center [453, 26] width 467 height 35
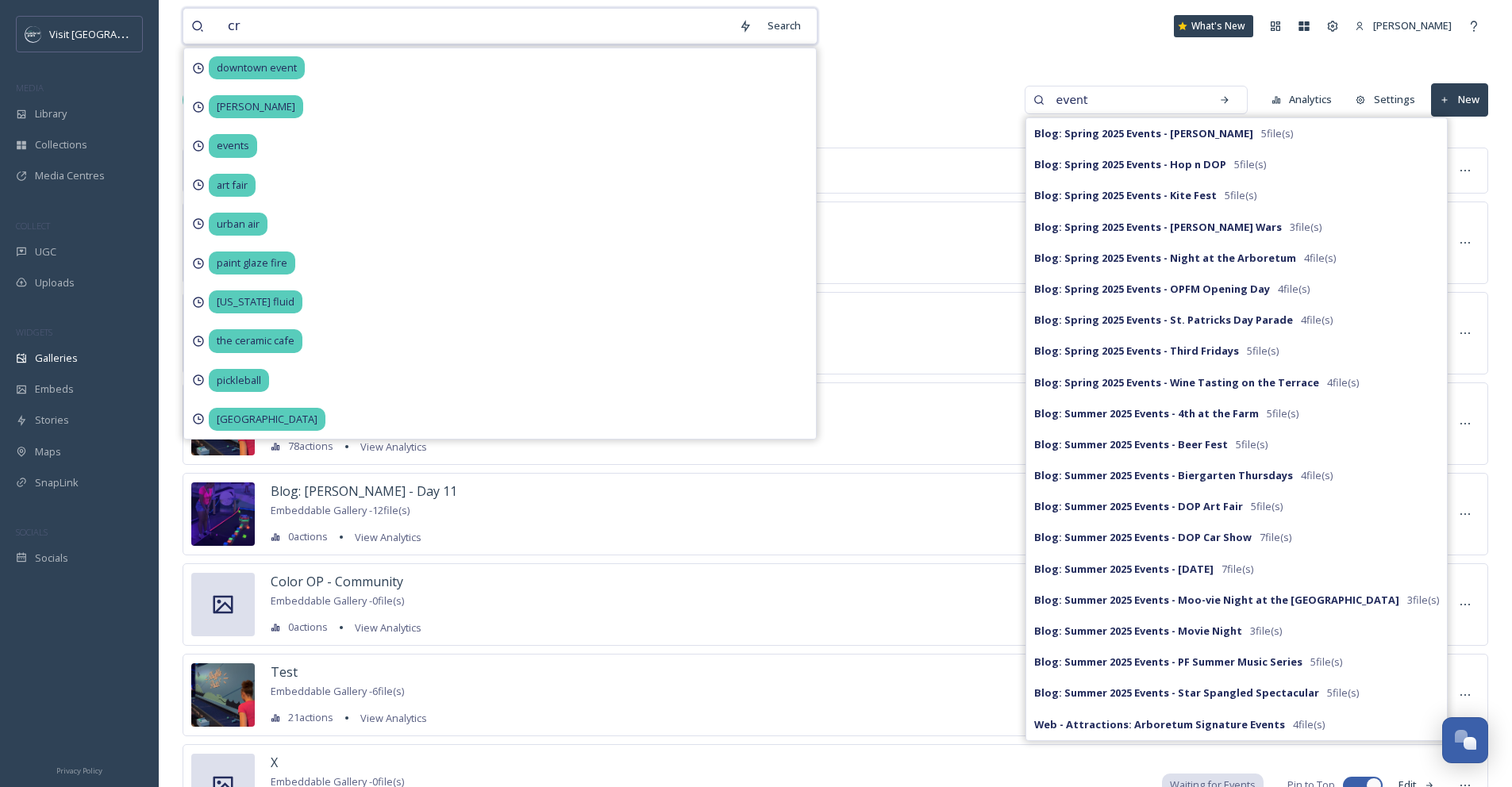
type input "c"
type input "crowd"
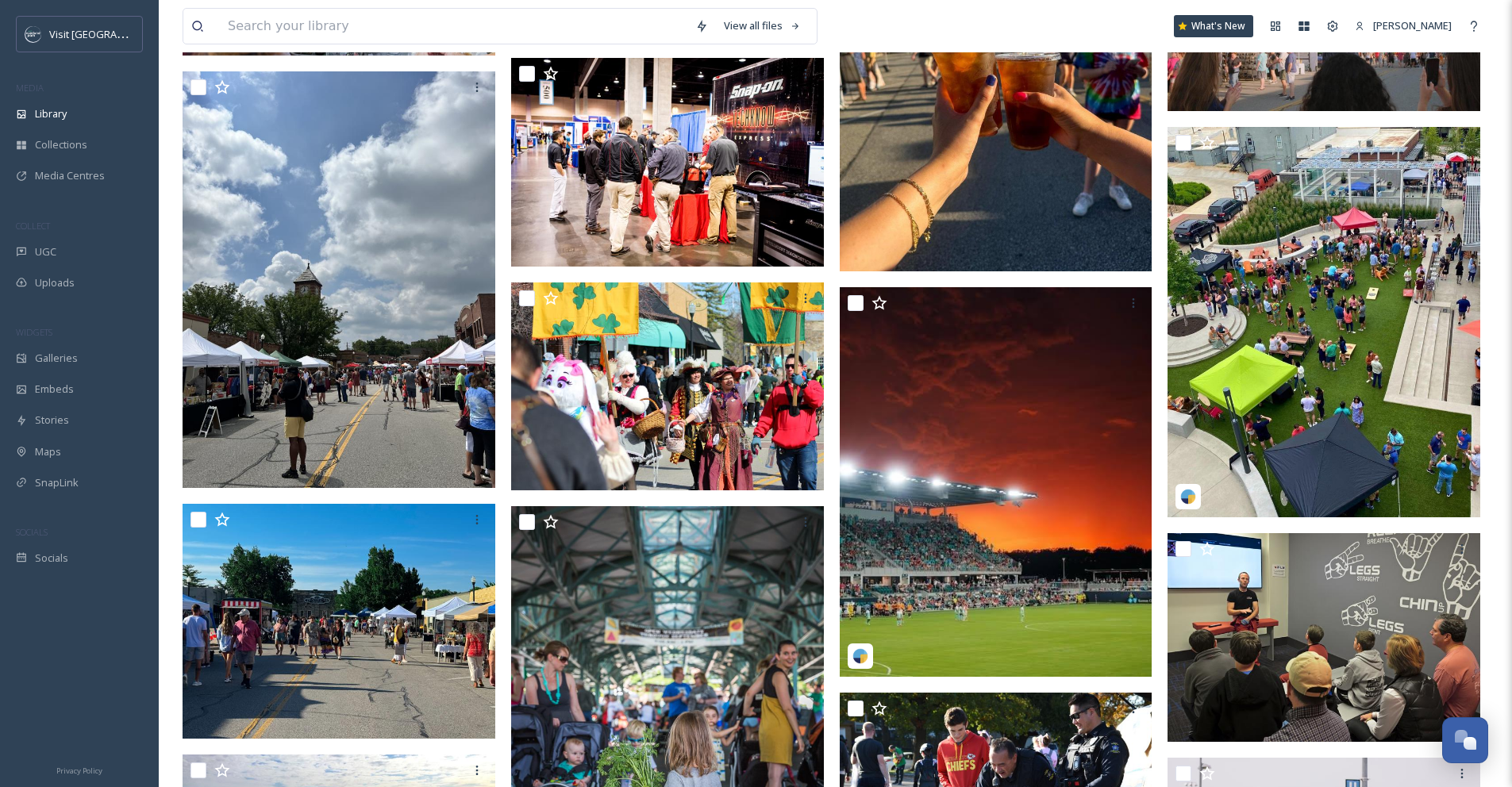
scroll to position [1908, 0]
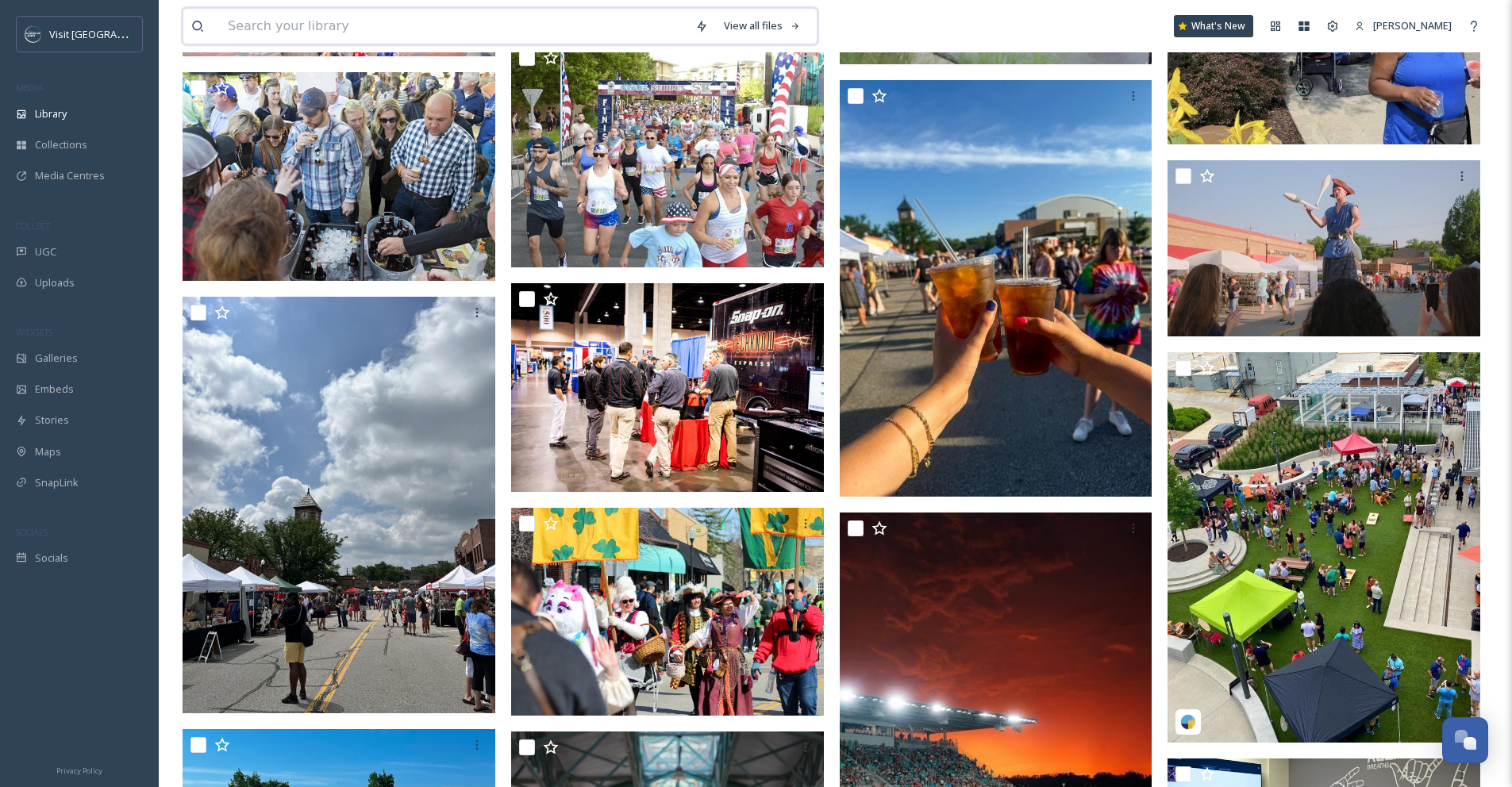
click at [372, 29] on input at bounding box center [453, 26] width 467 height 35
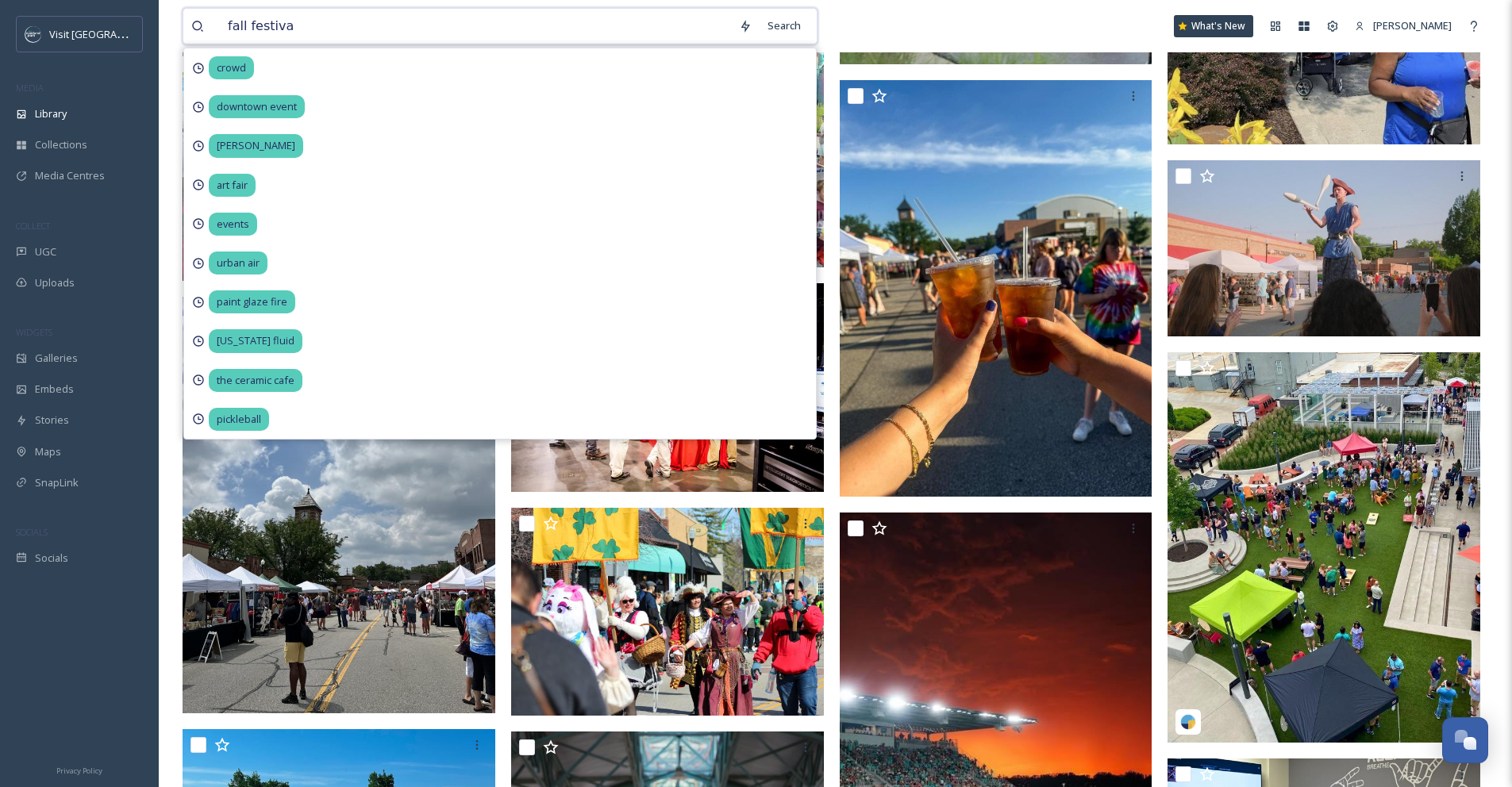
type input "fall festival"
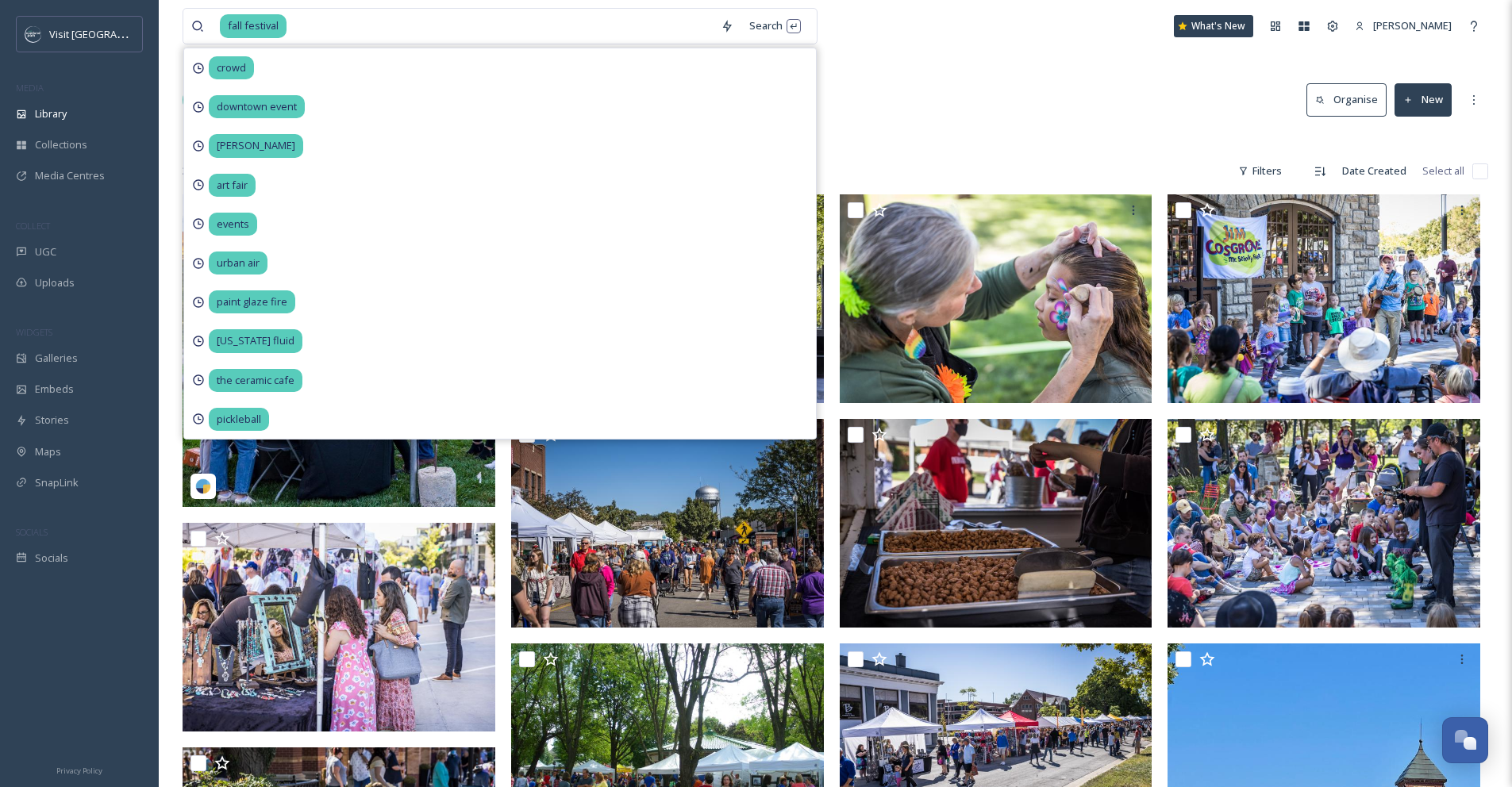
click at [1094, 99] on div "Library Search Organise New" at bounding box center [835, 99] width 1306 height 48
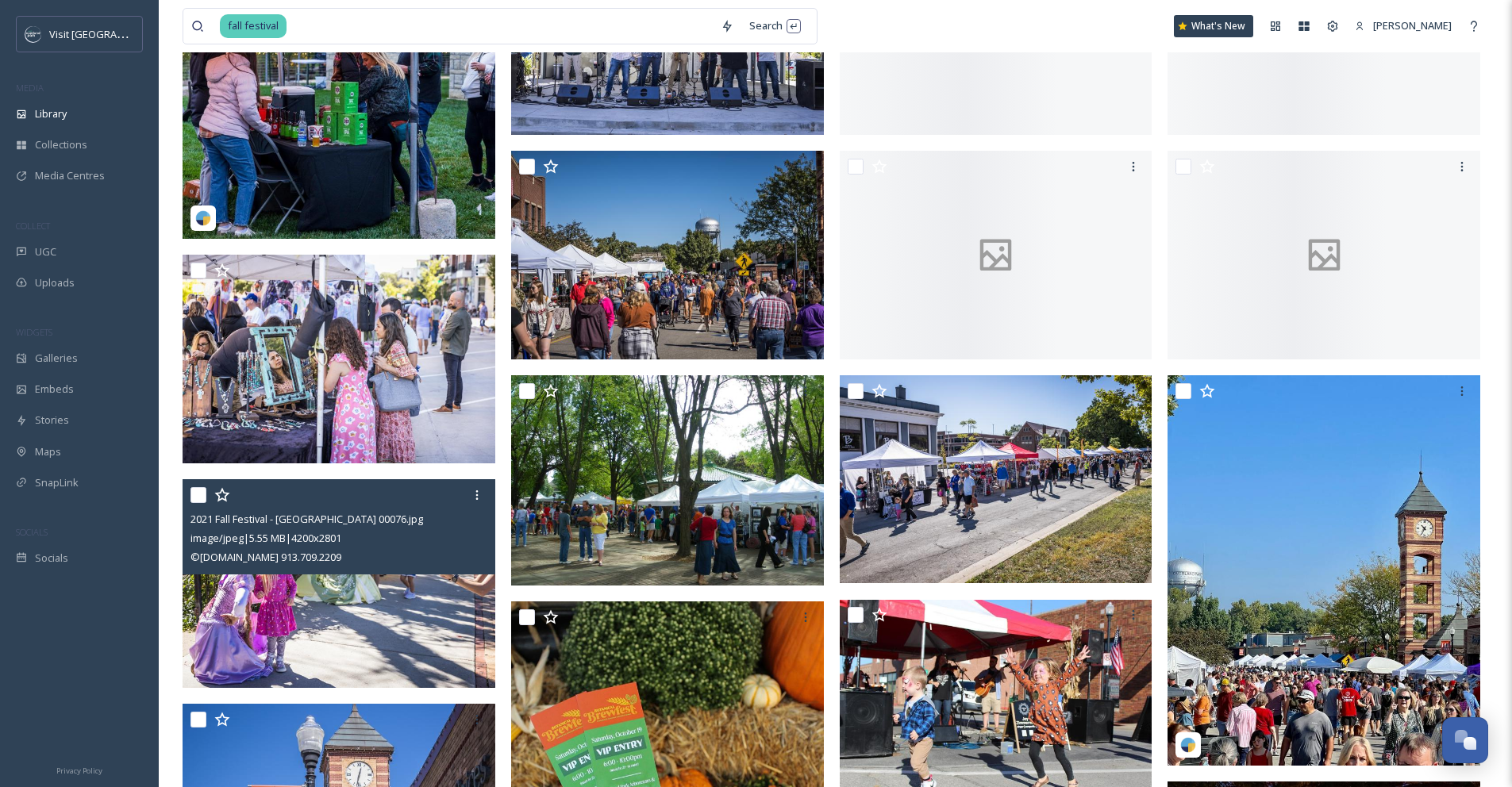
scroll to position [4, 0]
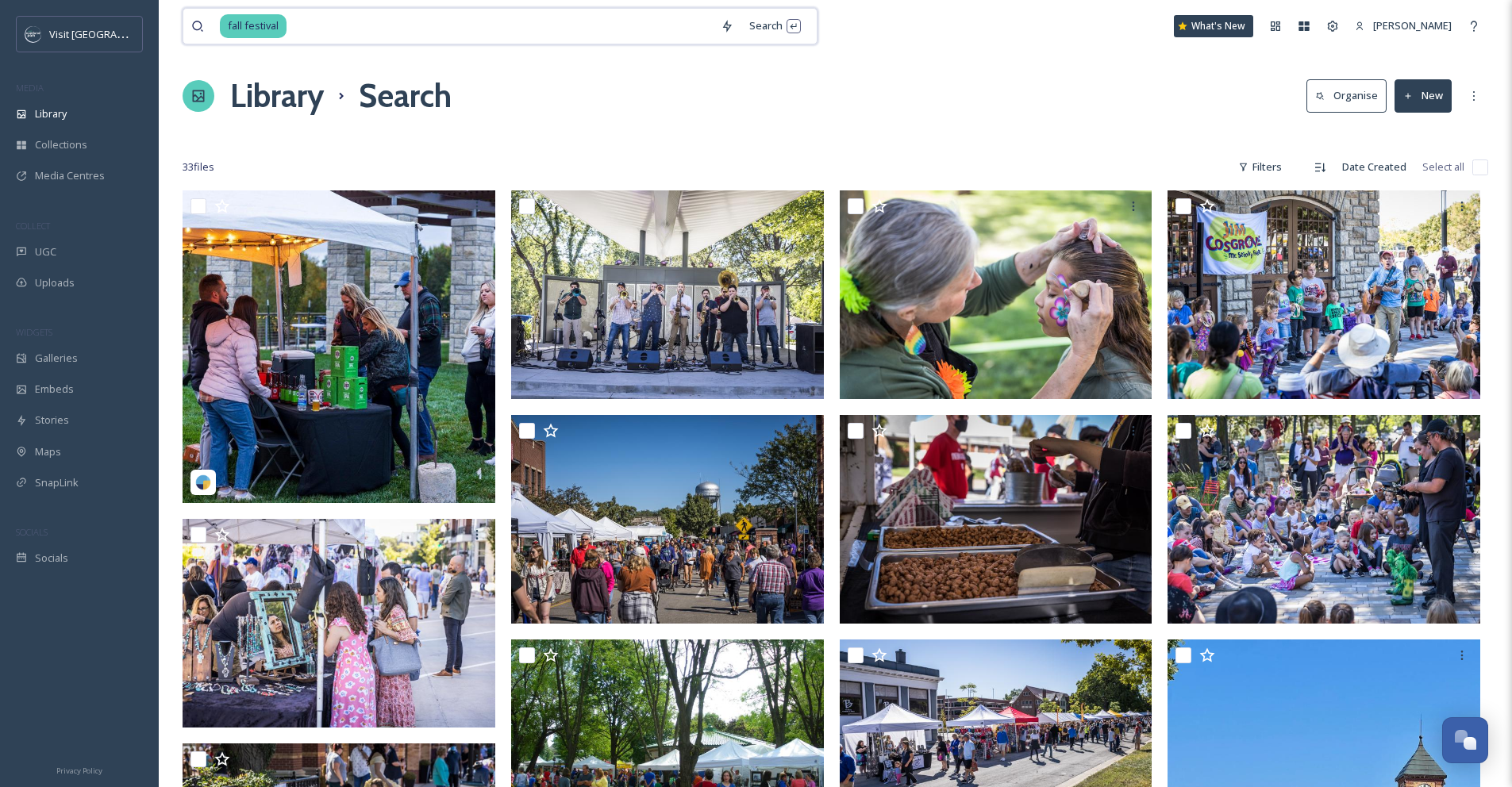
click at [332, 14] on input at bounding box center [499, 26] width 424 height 35
drag, startPoint x: 318, startPoint y: 24, endPoint x: 187, endPoint y: 15, distance: 131.3
click at [187, 15] on div "fall festival Search" at bounding box center [499, 26] width 635 height 36
type input "f"
type input "nerman musuem"
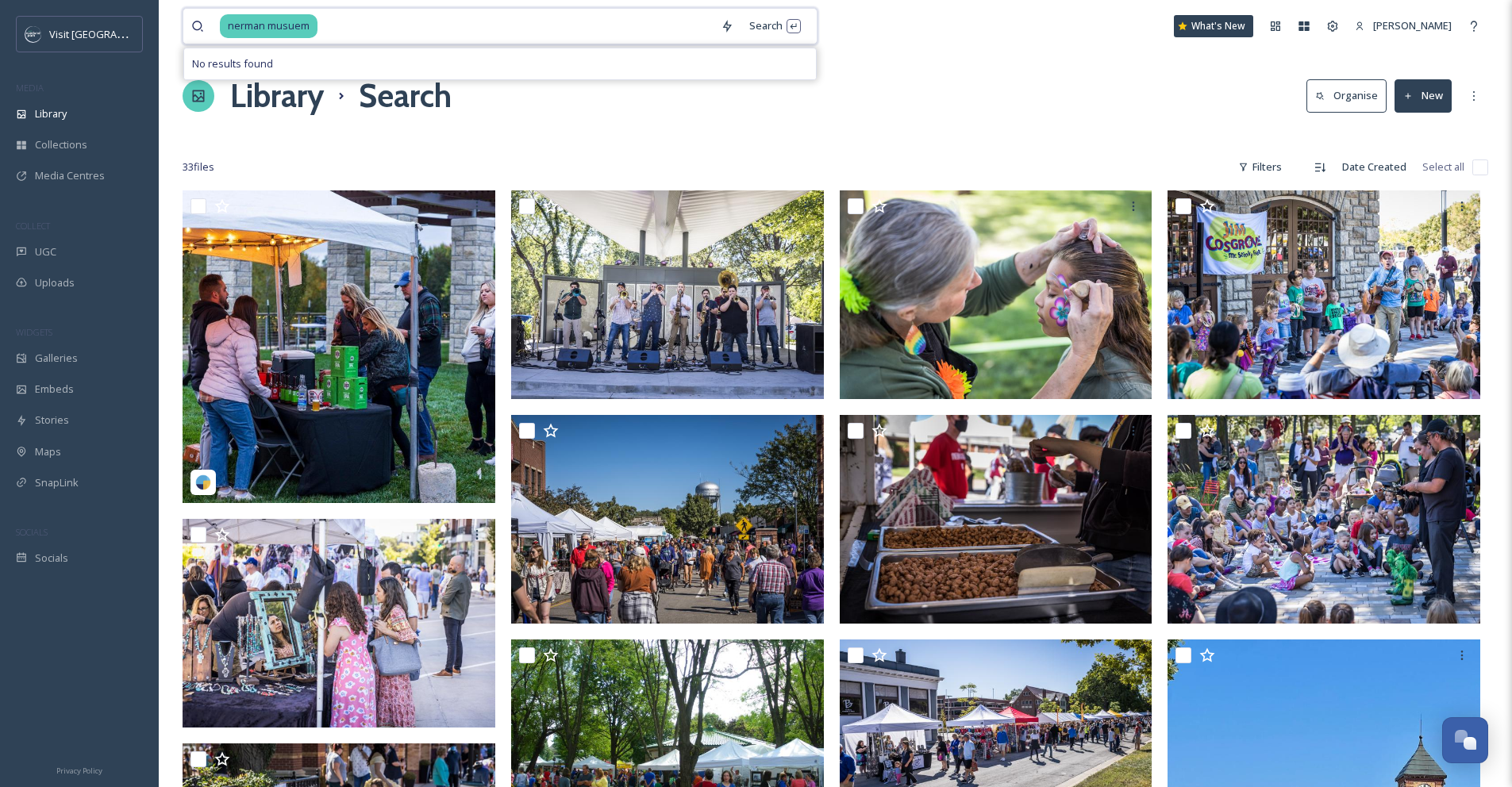
click at [384, 22] on input at bounding box center [516, 26] width 394 height 35
drag, startPoint x: 326, startPoint y: 27, endPoint x: 272, endPoint y: 21, distance: 54.3
click at [276, 22] on div "nerman musuem" at bounding box center [466, 26] width 492 height 35
type input "nerman"
